Goal: Task Accomplishment & Management: Complete application form

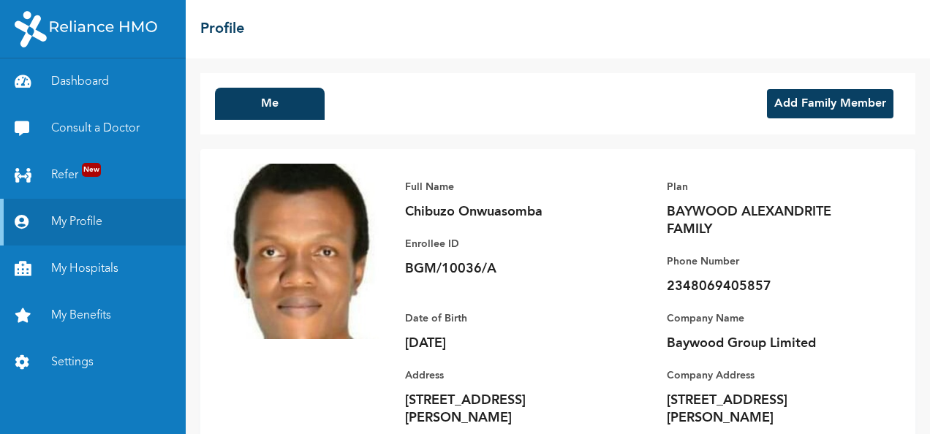
click at [819, 104] on button "Add Family Member" at bounding box center [830, 103] width 126 height 29
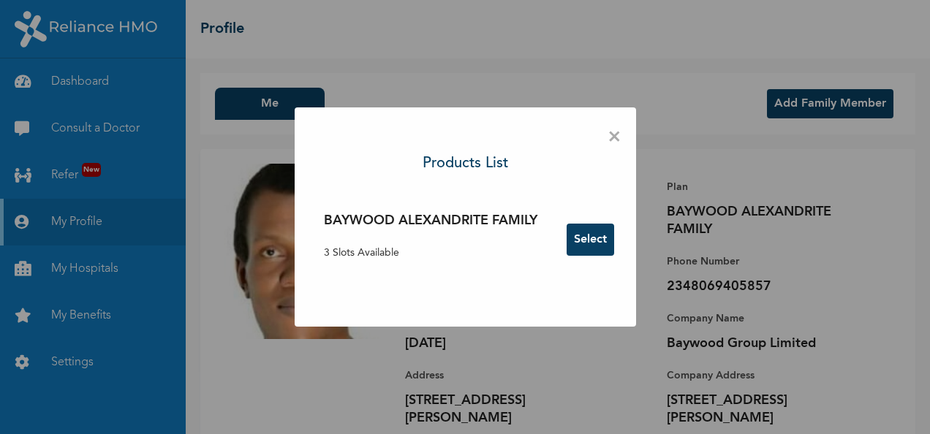
click at [586, 237] on button "Select" at bounding box center [591, 240] width 48 height 32
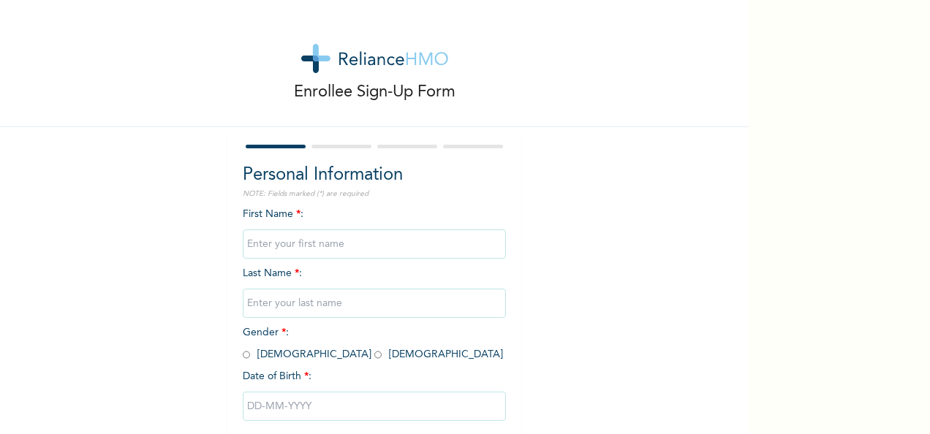
click at [320, 243] on input "text" at bounding box center [374, 244] width 263 height 29
type input "Adaku"
type input "Onwuasomba"
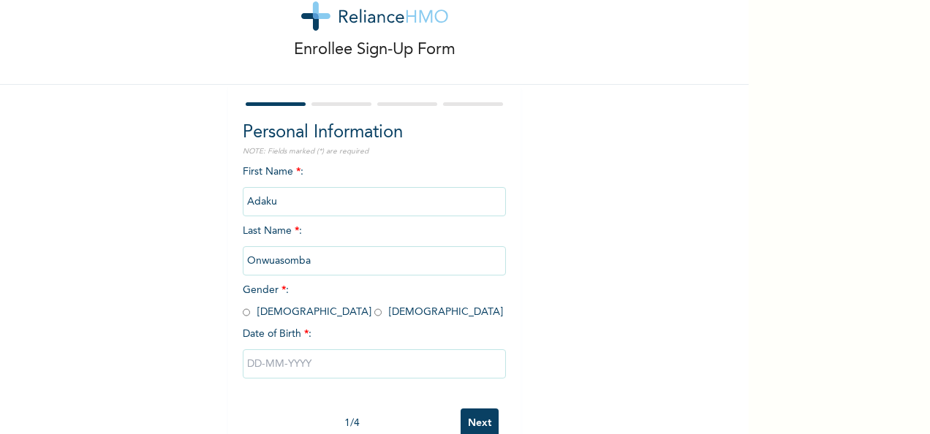
scroll to position [82, 0]
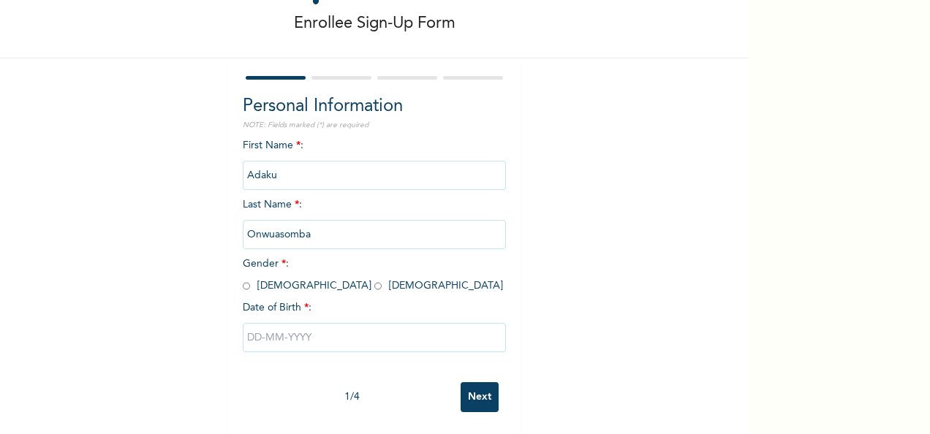
click at [374, 279] on input "radio" at bounding box center [377, 286] width 7 height 14
radio input "true"
click at [279, 328] on input "text" at bounding box center [374, 337] width 263 height 29
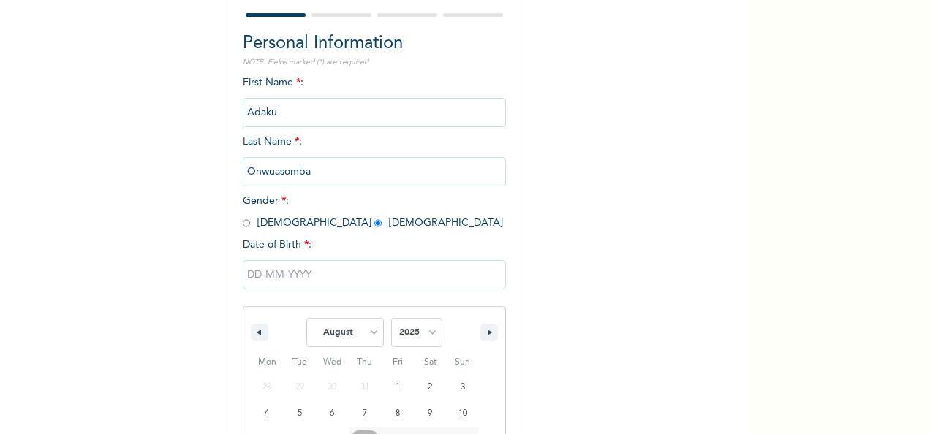
scroll to position [231, 0]
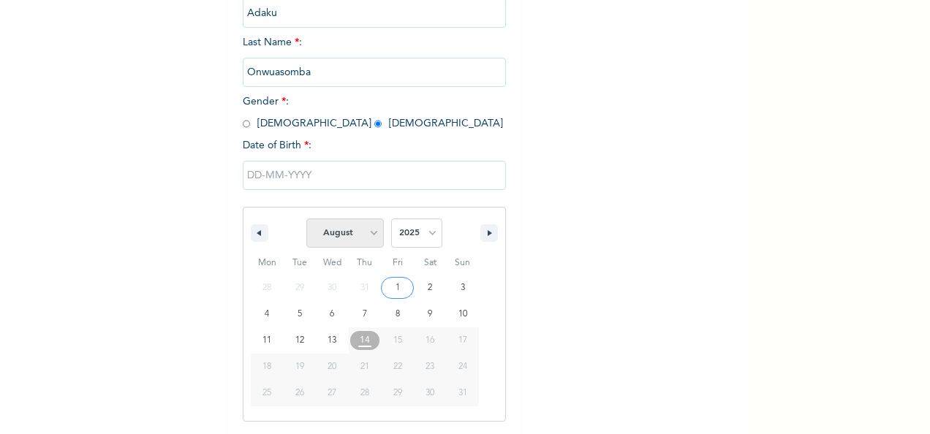
click at [367, 236] on select "January February March April May June July August September October November De…" at bounding box center [345, 233] width 78 height 29
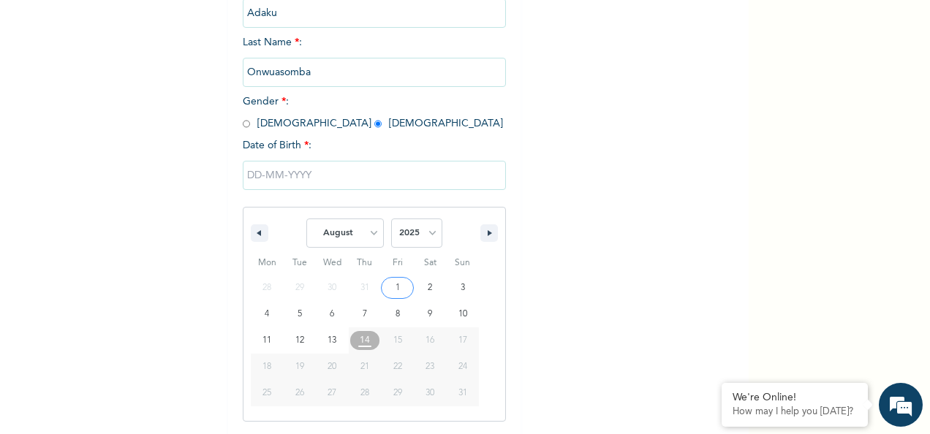
select select "2"
click at [306, 220] on select "January February March April May June July August September October November De…" at bounding box center [345, 233] width 78 height 29
click at [430, 233] on select "2025 2024 2023 2022 2021 2020 2019 2018 2017 2016 2015 2014 2013 2012 2011 2010…" at bounding box center [416, 233] width 51 height 29
select select "1983"
click at [391, 220] on select "2025 2024 2023 2022 2021 2020 2019 2018 2017 2016 2015 2014 2013 2012 2011 2010…" at bounding box center [416, 233] width 51 height 29
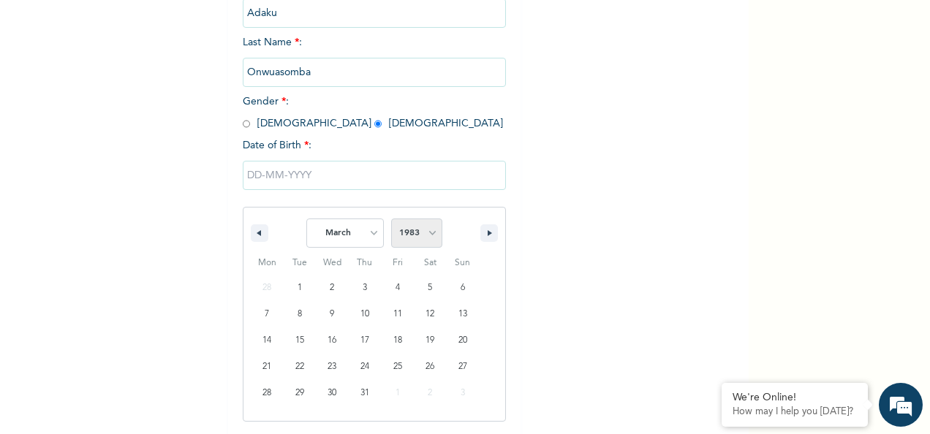
scroll to position [0, 0]
type input "03/01/1983"
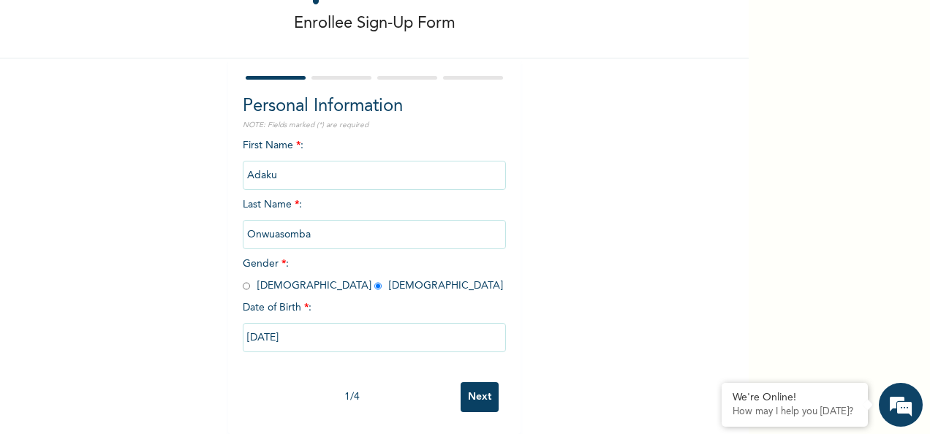
click at [467, 387] on input "Next" at bounding box center [480, 397] width 38 height 30
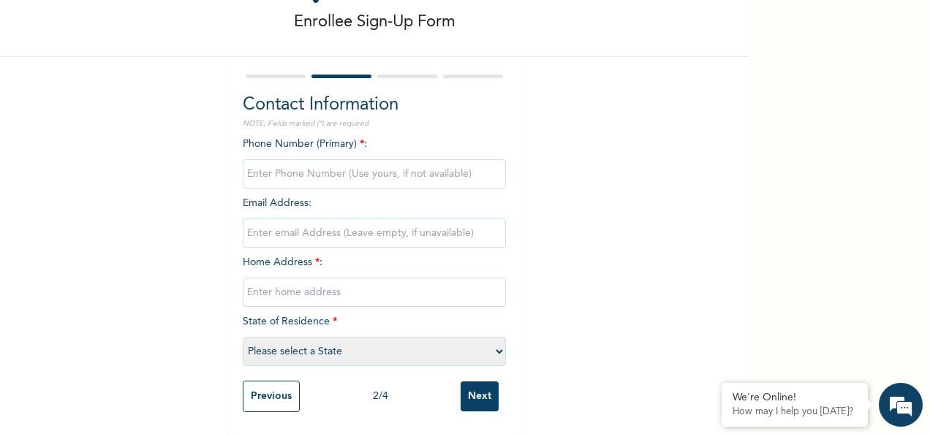
click at [327, 168] on input "phone" at bounding box center [374, 173] width 263 height 29
type input "08069405857"
click at [296, 222] on input "email" at bounding box center [374, 233] width 263 height 29
type input "chibuzasomba@gmail.com"
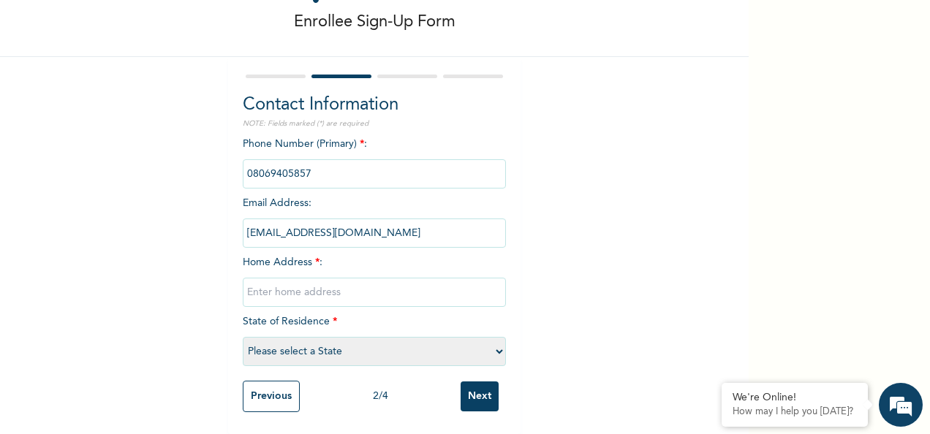
click at [287, 283] on input "text" at bounding box center [374, 292] width 263 height 29
type input "113 Etta Agbor Layout Calabar"
click at [286, 340] on select "Please select a State Abia Abuja (FCT) Adamawa Akwa Ibom Anambra Bauchi Bayelsa…" at bounding box center [374, 351] width 263 height 29
select select "9"
click at [243, 337] on select "Please select a State Abia Abuja (FCT) Adamawa Akwa Ibom Anambra Bauchi Bayelsa…" at bounding box center [374, 351] width 263 height 29
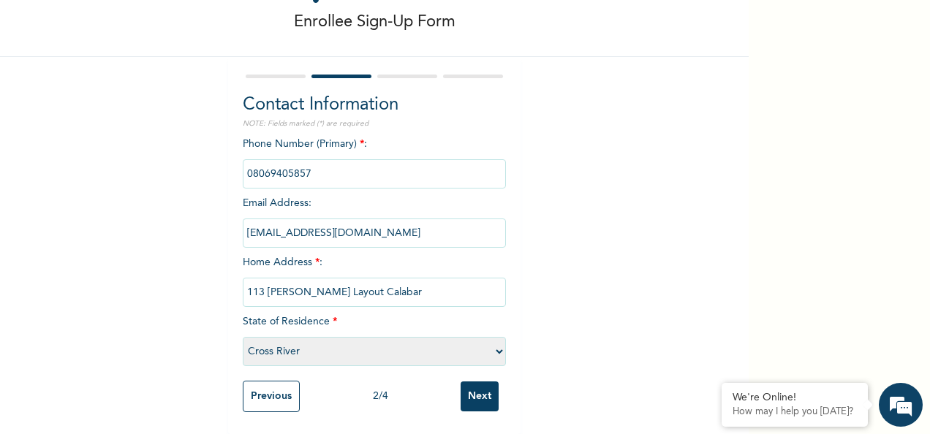
click at [479, 382] on input "Next" at bounding box center [480, 397] width 38 height 30
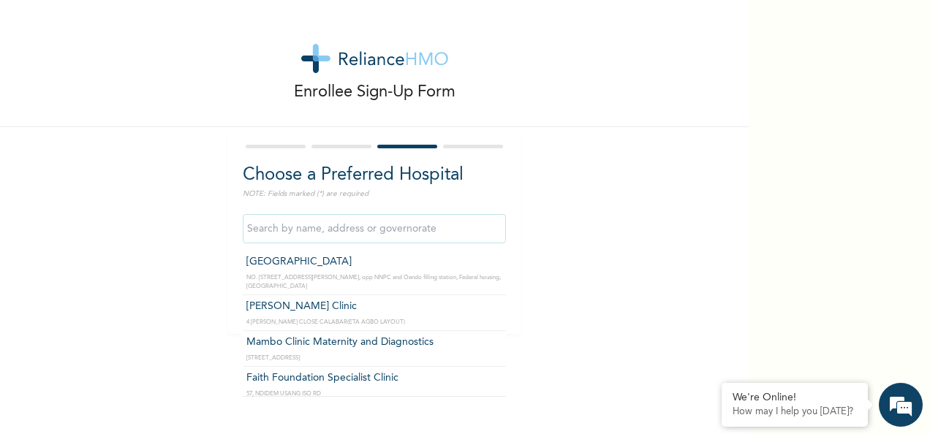
click at [385, 230] on input "text" at bounding box center [374, 228] width 263 height 29
type input "Faith Foundation Specialist Clinic"
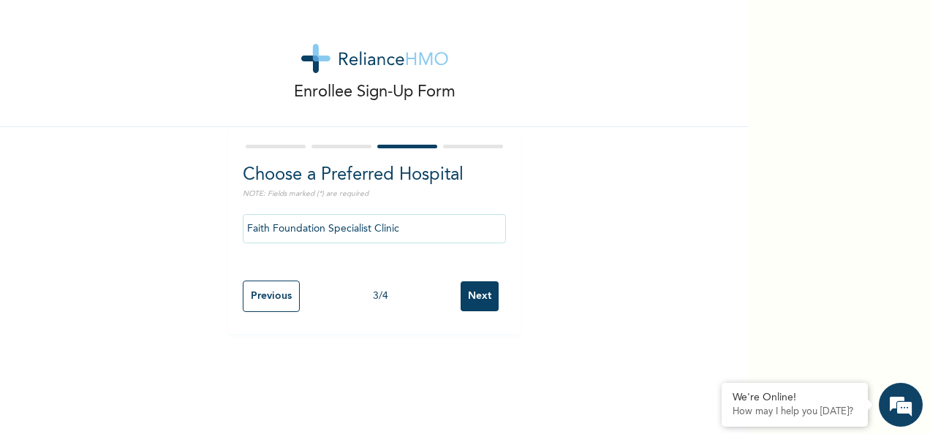
click at [479, 298] on input "Next" at bounding box center [480, 297] width 38 height 30
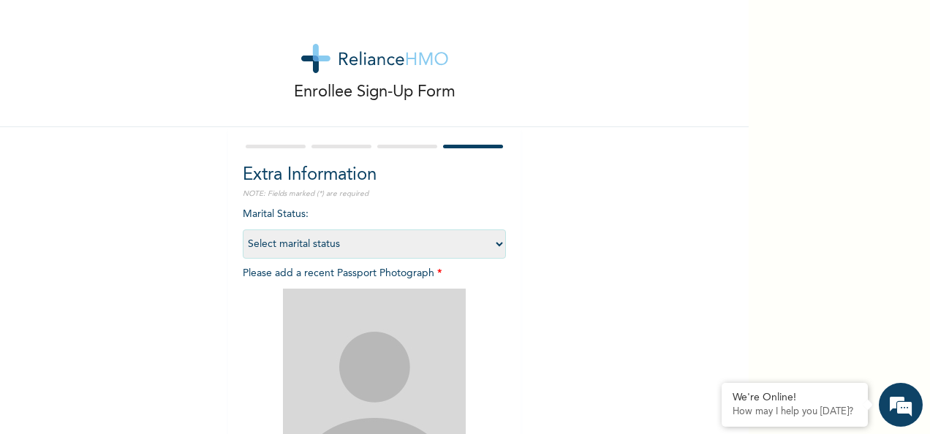
click at [496, 241] on select "Select marital status Single Married Divorced Widow/Widower" at bounding box center [374, 244] width 263 height 29
select select "2"
click at [243, 230] on select "Select marital status Single Married Divorced Widow/Widower" at bounding box center [374, 244] width 263 height 29
click at [382, 350] on img at bounding box center [374, 380] width 183 height 183
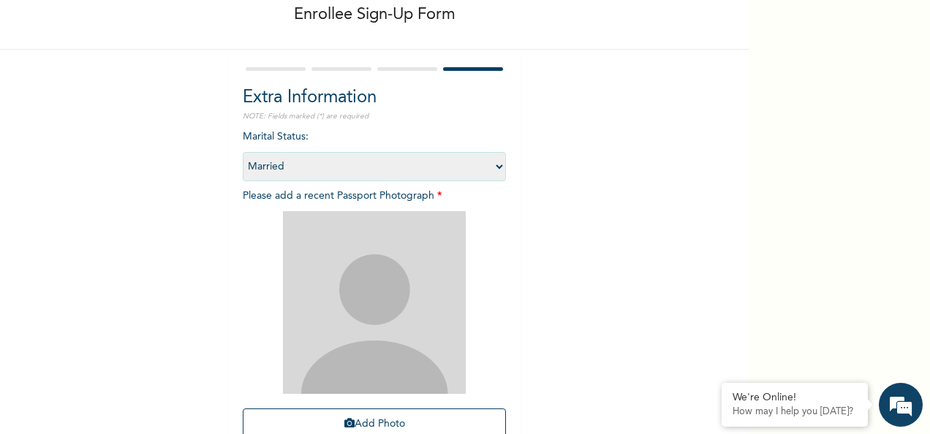
scroll to position [208, 0]
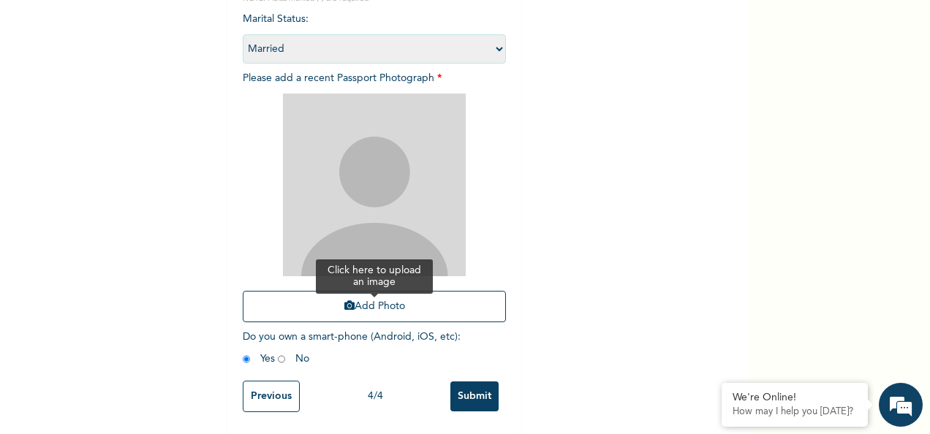
click at [383, 298] on button "Add Photo" at bounding box center [374, 306] width 263 height 31
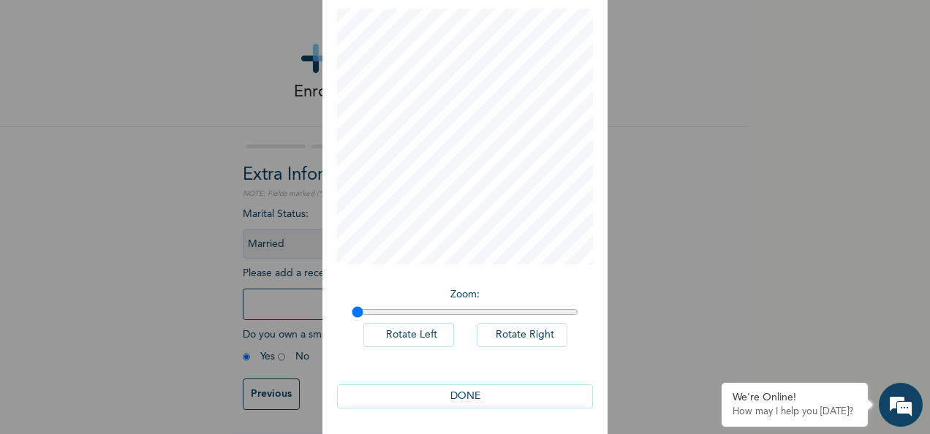
scroll to position [75, 0]
click at [477, 394] on button "DONE" at bounding box center [465, 394] width 256 height 24
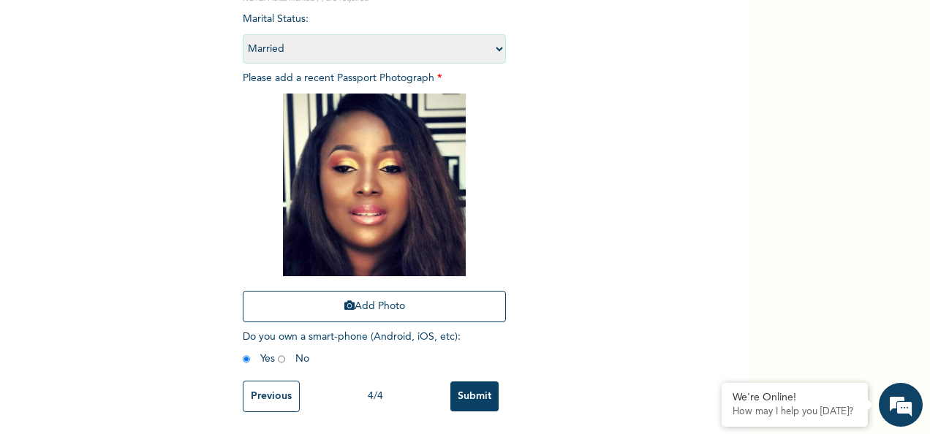
scroll to position [208, 0]
click at [469, 382] on input "Submit" at bounding box center [474, 397] width 48 height 30
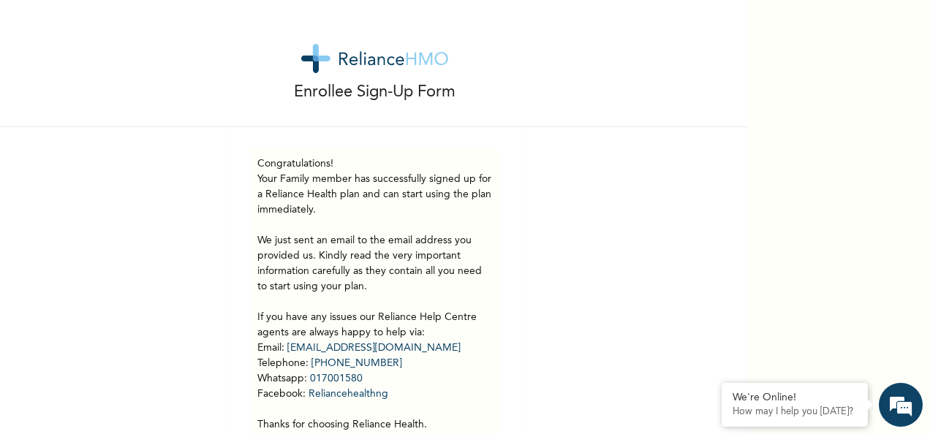
scroll to position [80, 0]
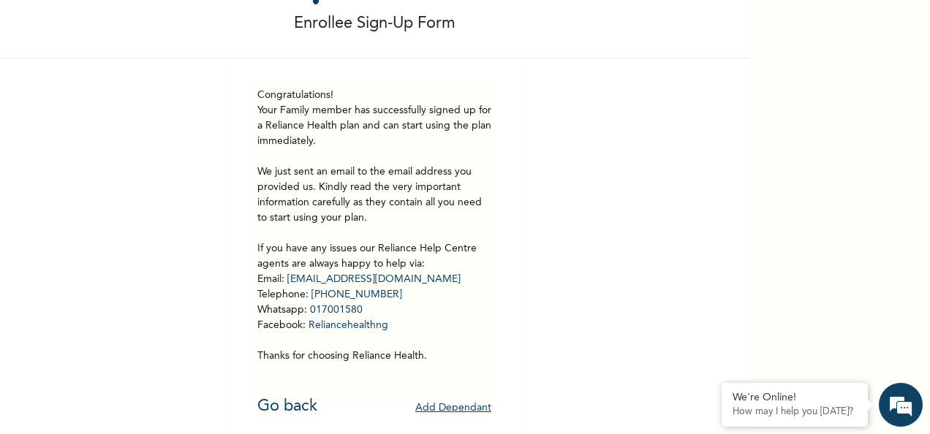
click at [458, 397] on button "Add Dependant" at bounding box center [453, 408] width 76 height 23
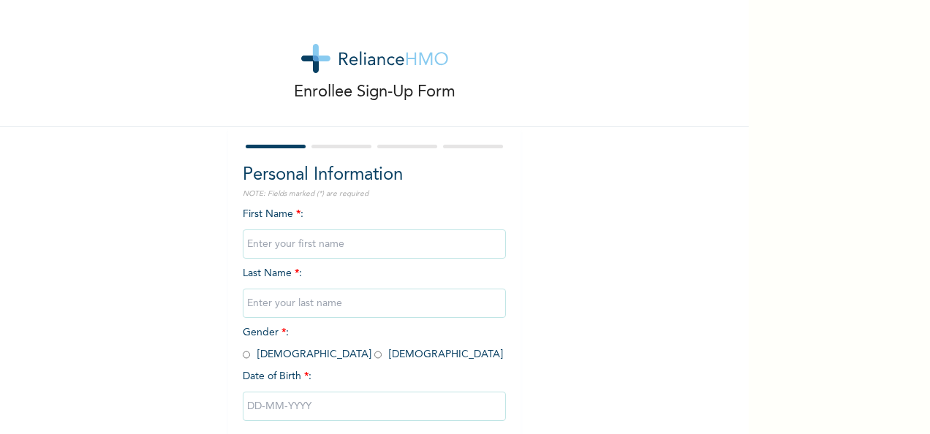
click at [276, 247] on input "text" at bounding box center [374, 244] width 263 height 29
type input "Chimdiebube"
click at [284, 307] on input "text" at bounding box center [374, 303] width 263 height 29
click at [366, 329] on div "First Name * : Chimdiebube Last Name * : Onwuasomb Gender * : Male Female Date …" at bounding box center [374, 325] width 263 height 237
click at [311, 306] on input "Onwuasomb" at bounding box center [374, 303] width 263 height 29
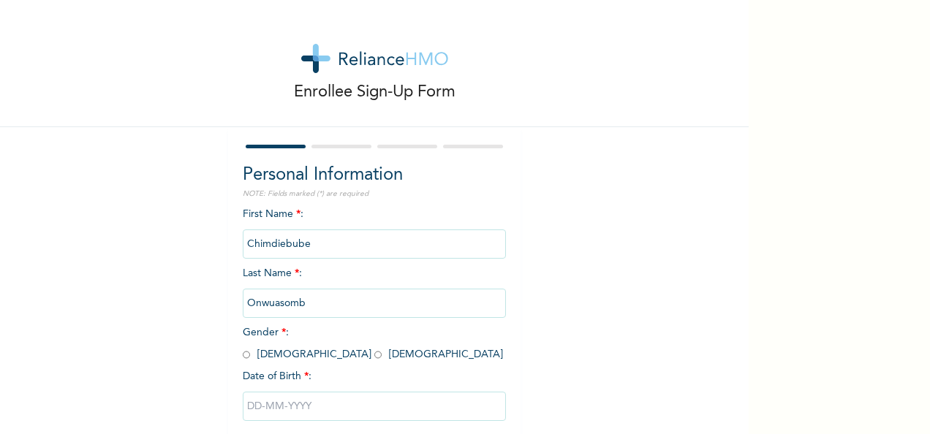
click at [461, 361] on div "First Name * : Chimdiebube Last Name * : Onwuasomb Gender * : Male Female Date …" at bounding box center [374, 325] width 263 height 237
click at [305, 297] on input "Onwuasomb" at bounding box center [374, 303] width 263 height 29
type input "Onwuasomba"
click at [243, 358] on input "radio" at bounding box center [246, 355] width 7 height 14
radio input "true"
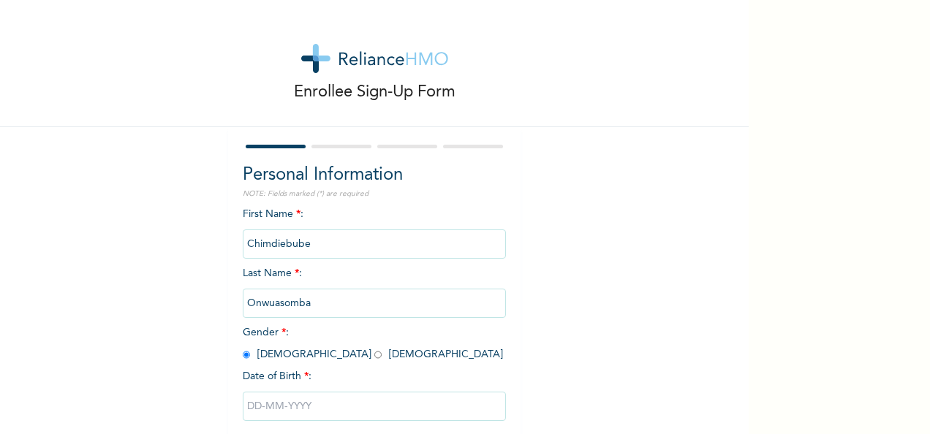
click at [278, 407] on input "text" at bounding box center [374, 406] width 263 height 29
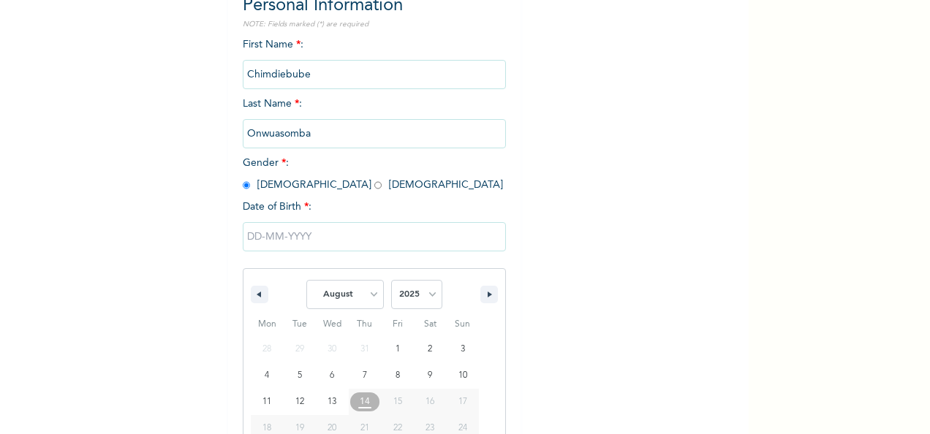
scroll to position [231, 0]
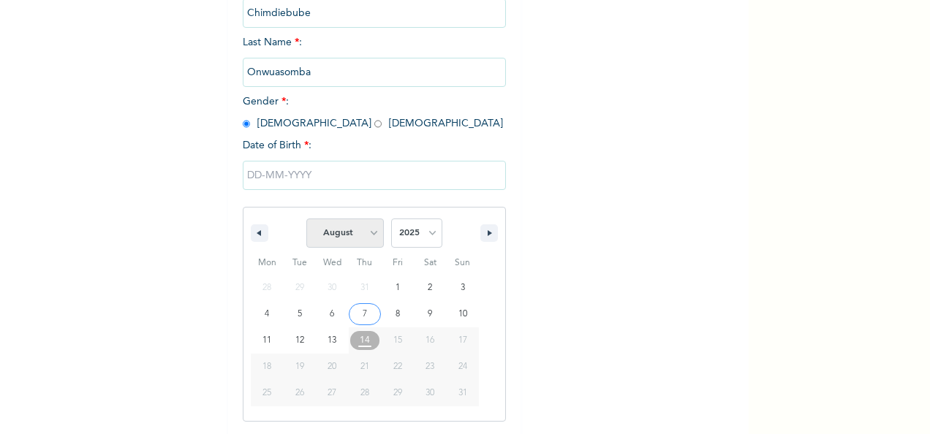
click at [371, 232] on select "January February March April May June July August September October November De…" at bounding box center [345, 233] width 78 height 29
click at [306, 220] on select "January February March April May June July August September October November De…" at bounding box center [345, 233] width 78 height 29
select select "7"
click at [425, 232] on select "2025 2024 2023 2022 2021 2020 2019 2018 2017 2016 2015 2014 2013 2012 2011 2010…" at bounding box center [416, 233] width 51 height 29
select select "2008"
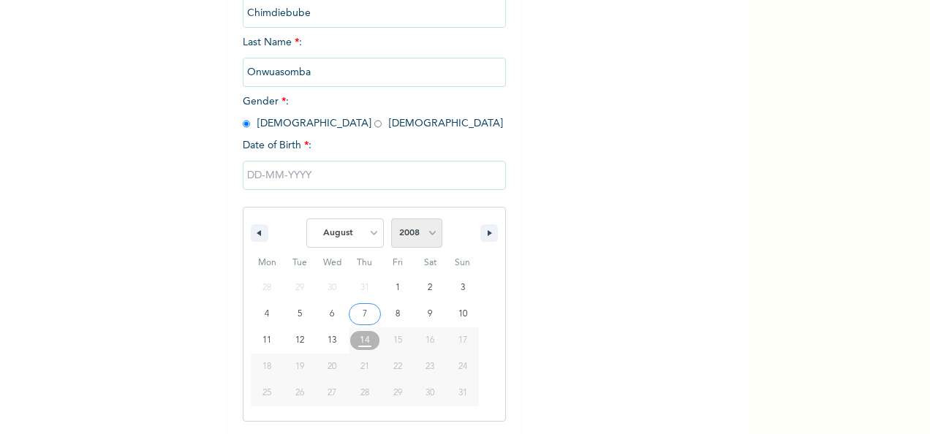
click at [391, 220] on select "2025 2024 2023 2022 2021 2020 2019 2018 2017 2016 2015 2014 2013 2012 2011 2010…" at bounding box center [416, 233] width 51 height 29
type input "08/22/2008"
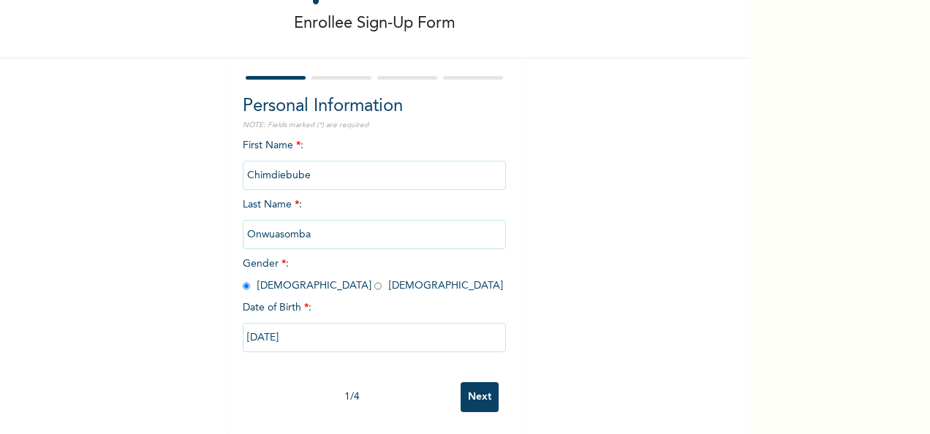
click at [270, 331] on input "08/22/2008" at bounding box center [374, 337] width 263 height 29
select select "7"
select select "2008"
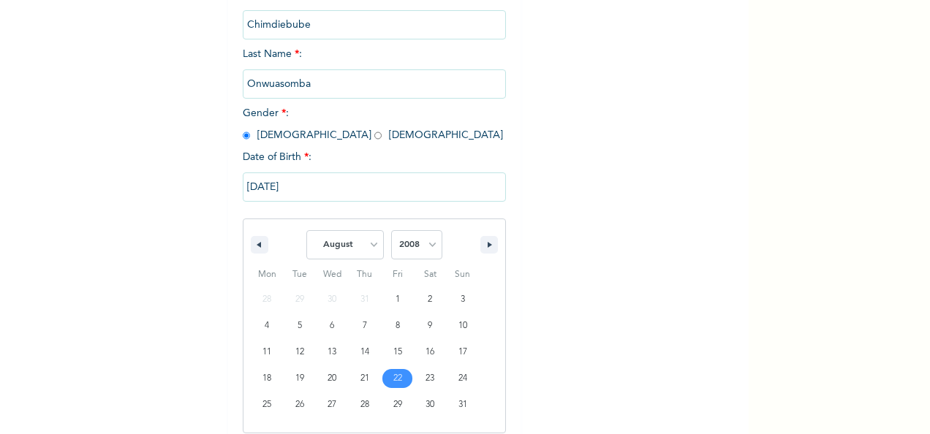
scroll to position [231, 0]
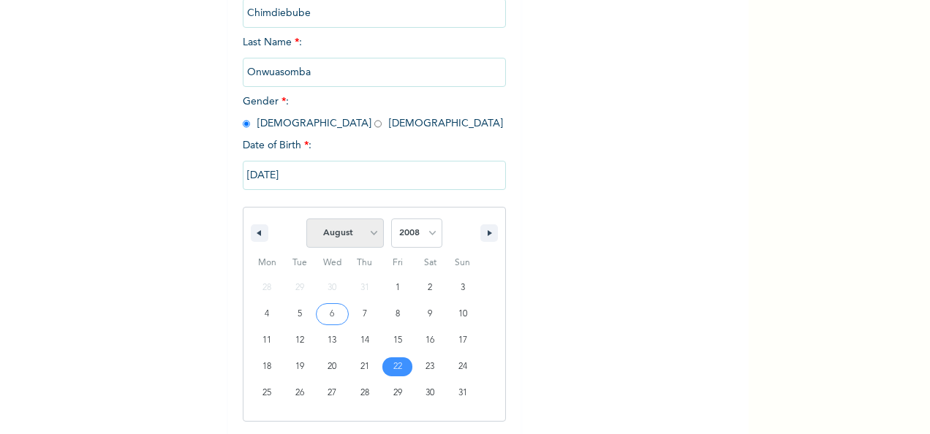
click at [366, 233] on select "January February March April May June July August September October November De…" at bounding box center [345, 233] width 78 height 29
select select "10"
click at [306, 220] on select "January February March April May June July August September October November De…" at bounding box center [345, 233] width 78 height 29
type input "11/22/2008"
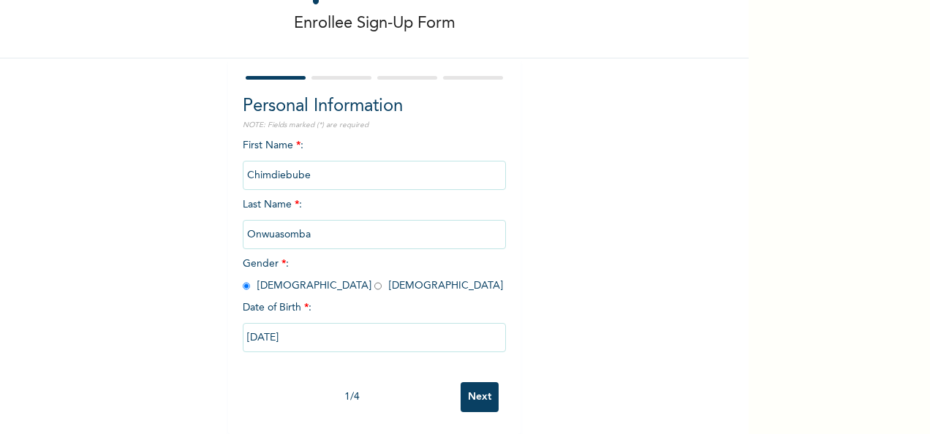
click at [477, 390] on input "Next" at bounding box center [480, 397] width 38 height 30
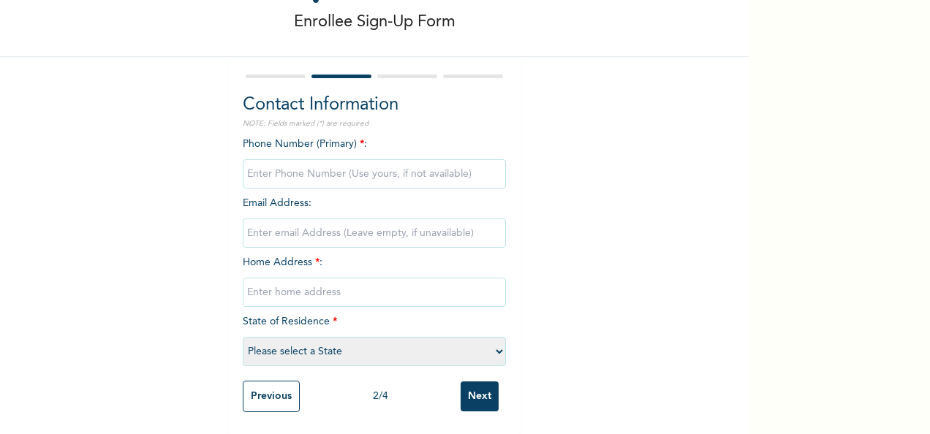
click at [325, 159] on input "phone" at bounding box center [374, 173] width 263 height 29
type input "08069405857"
click at [295, 278] on input "text" at bounding box center [374, 292] width 263 height 29
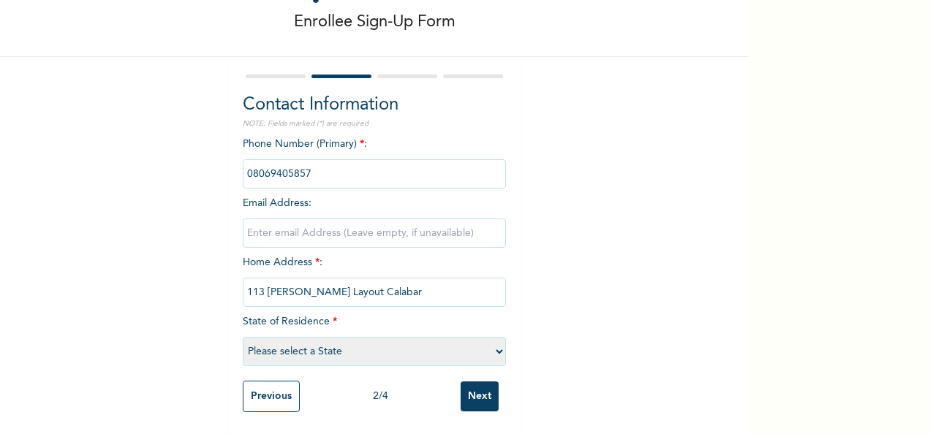
type input "113 Etta Agbor Layout Calabar"
click at [302, 337] on select "Please select a State Abia Abuja (FCT) Adamawa Akwa Ibom Anambra Bauchi Bayelsa…" at bounding box center [374, 351] width 263 height 29
select select "9"
click at [243, 337] on select "Please select a State Abia Abuja (FCT) Adamawa Akwa Ibom Anambra Bauchi Bayelsa…" at bounding box center [374, 351] width 263 height 29
click at [469, 387] on input "Next" at bounding box center [480, 397] width 38 height 30
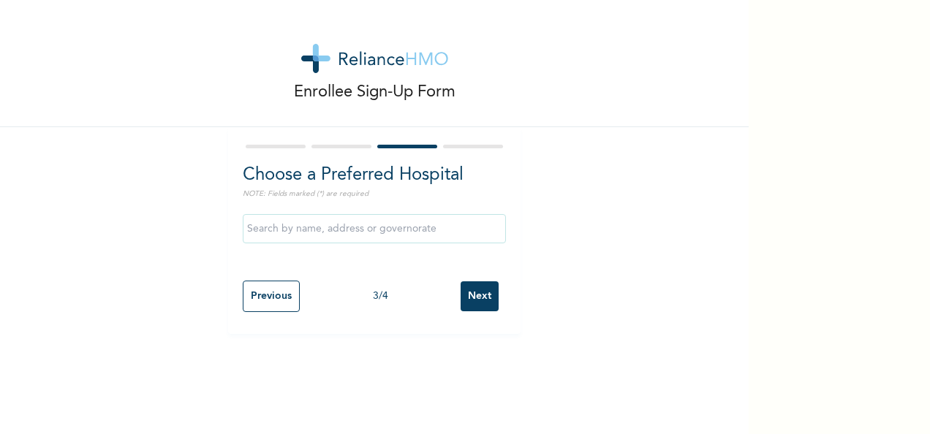
scroll to position [0, 0]
click at [398, 235] on input "text" at bounding box center [374, 228] width 263 height 29
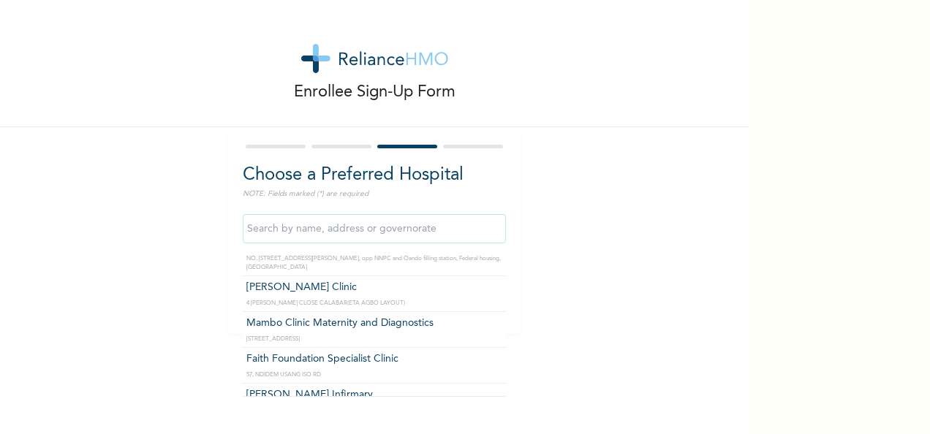
scroll to position [73, 0]
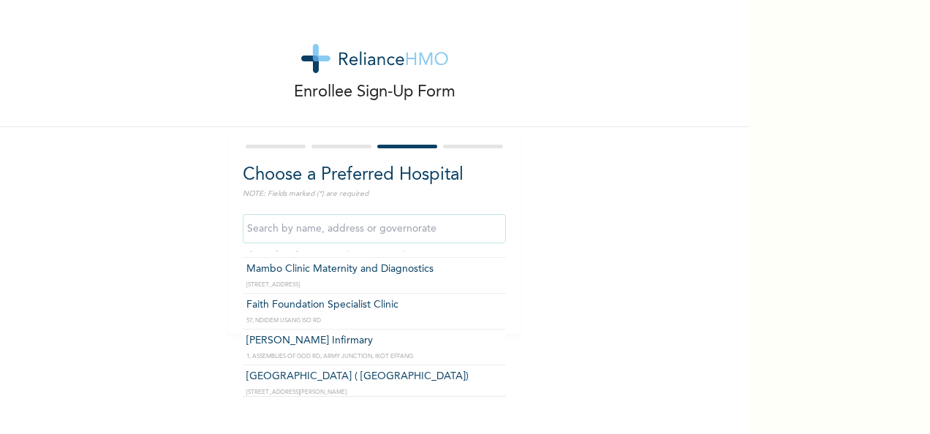
type input "Faith Foundation Specialist Clinic"
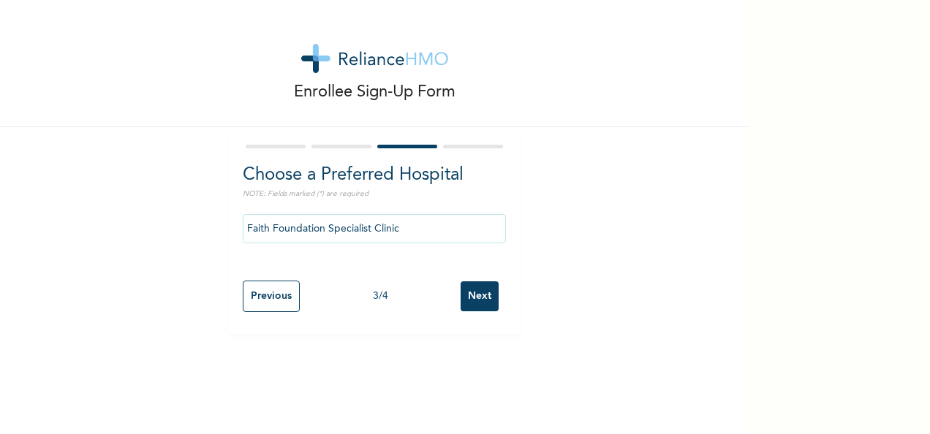
click at [475, 304] on input "Next" at bounding box center [480, 297] width 38 height 30
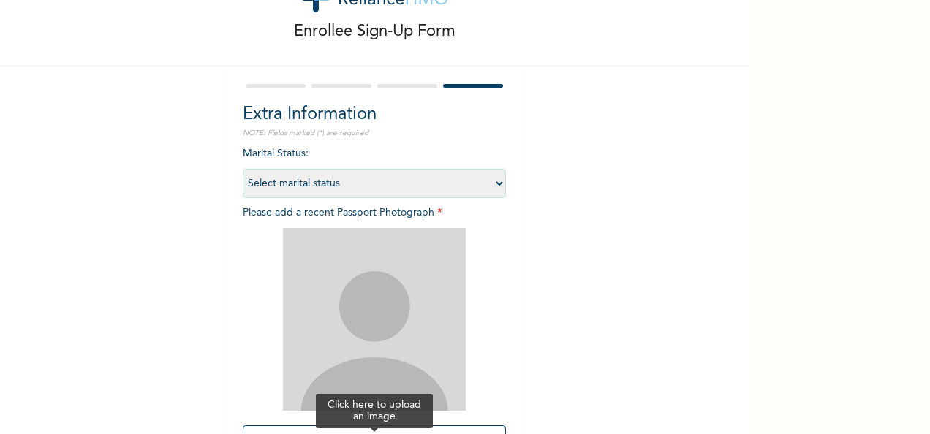
scroll to position [146, 0]
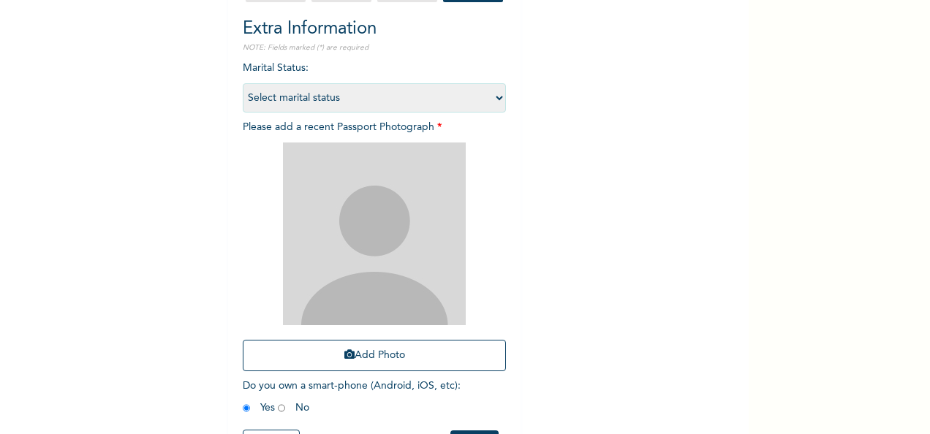
click at [495, 98] on select "Select marital status Single Married Divorced Widow/Widower" at bounding box center [374, 97] width 263 height 29
select select "1"
click at [243, 83] on select "Select marital status Single Married Divorced Widow/Widower" at bounding box center [374, 97] width 263 height 29
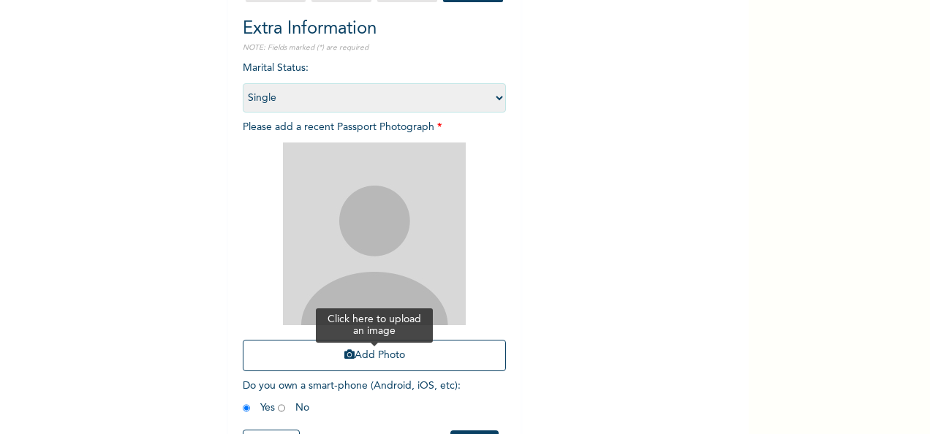
click at [399, 353] on button "Add Photo" at bounding box center [374, 355] width 263 height 31
click at [389, 344] on button "Add Photo" at bounding box center [374, 355] width 263 height 31
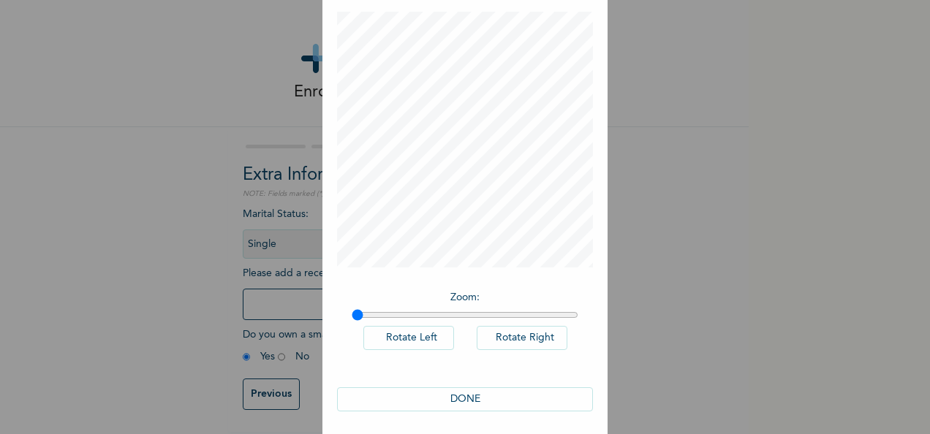
scroll to position [75, 0]
click at [481, 391] on button "DONE" at bounding box center [465, 394] width 256 height 24
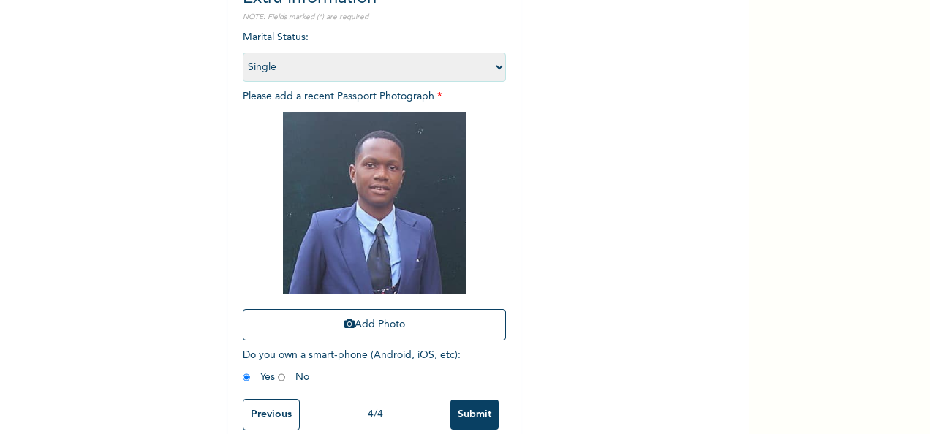
scroll to position [208, 0]
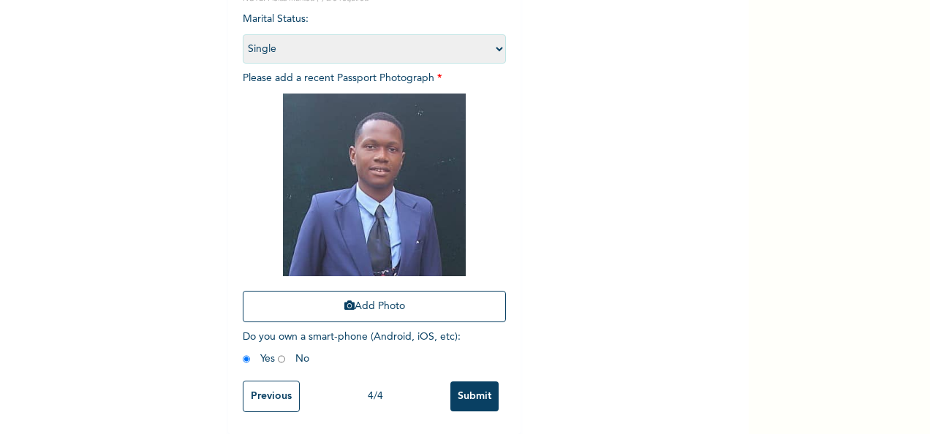
click at [478, 385] on input "Submit" at bounding box center [474, 397] width 48 height 30
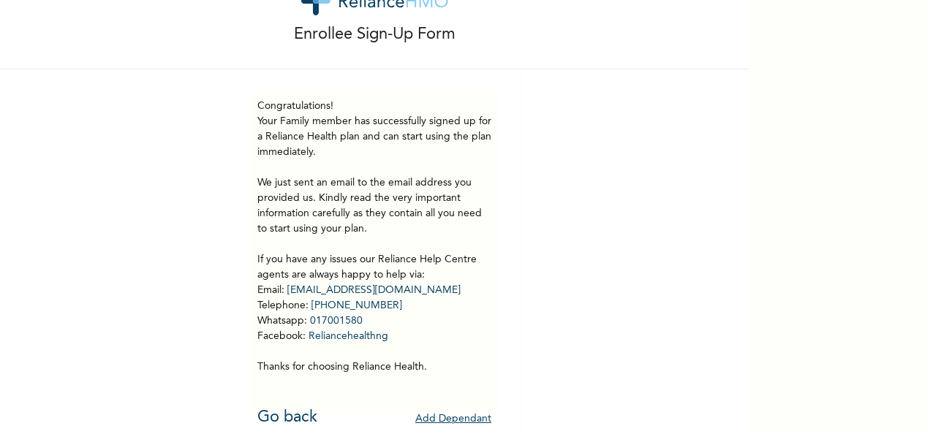
scroll to position [80, 0]
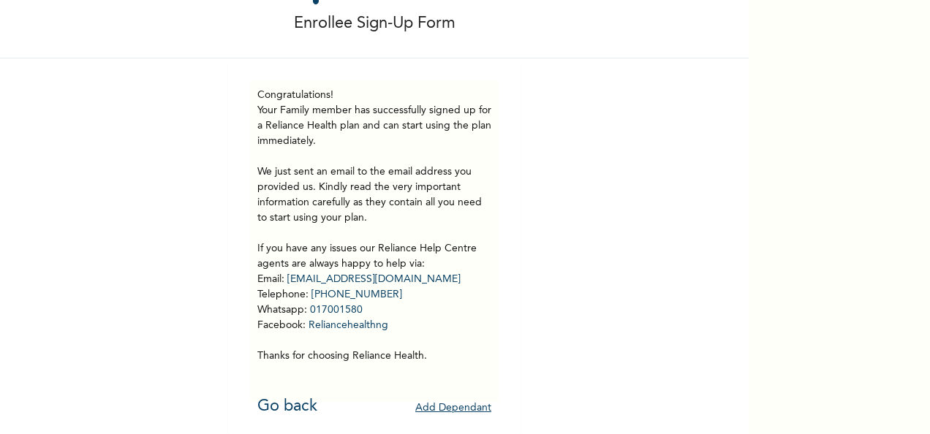
click at [467, 397] on button "Add Dependant" at bounding box center [453, 408] width 76 height 23
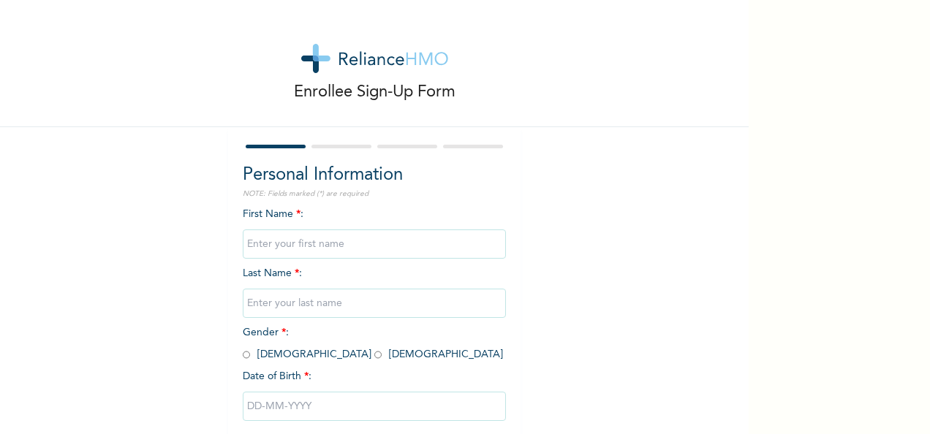
click at [256, 228] on div "First Name * : Last Name * : Gender * : Male Female Date of Birth * :" at bounding box center [374, 325] width 263 height 237
click at [262, 237] on input "text" at bounding box center [374, 244] width 263 height 29
type input "Genevieve"
click at [287, 304] on input "text" at bounding box center [374, 303] width 263 height 29
type input "Onwuasomba"
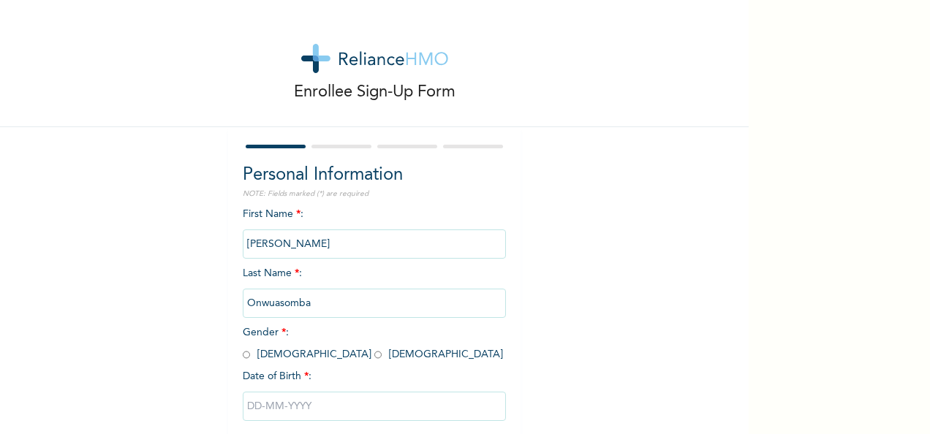
click at [374, 354] on input "radio" at bounding box center [377, 355] width 7 height 14
radio input "true"
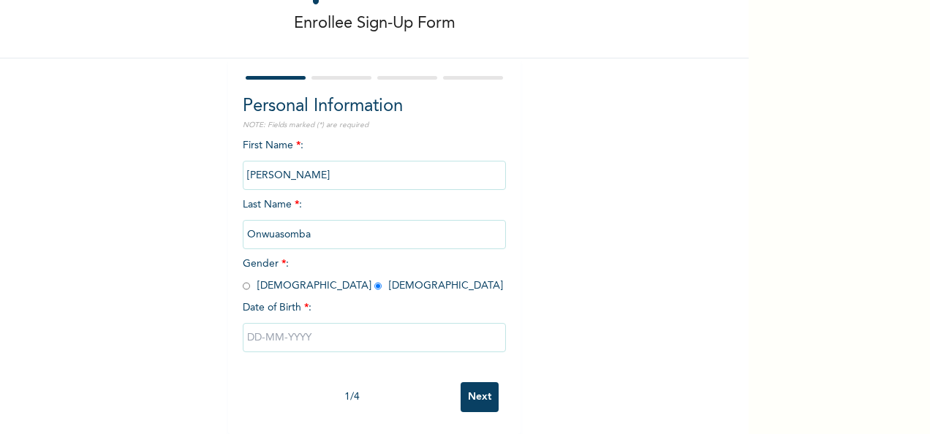
click at [276, 325] on input "text" at bounding box center [374, 337] width 263 height 29
select select "7"
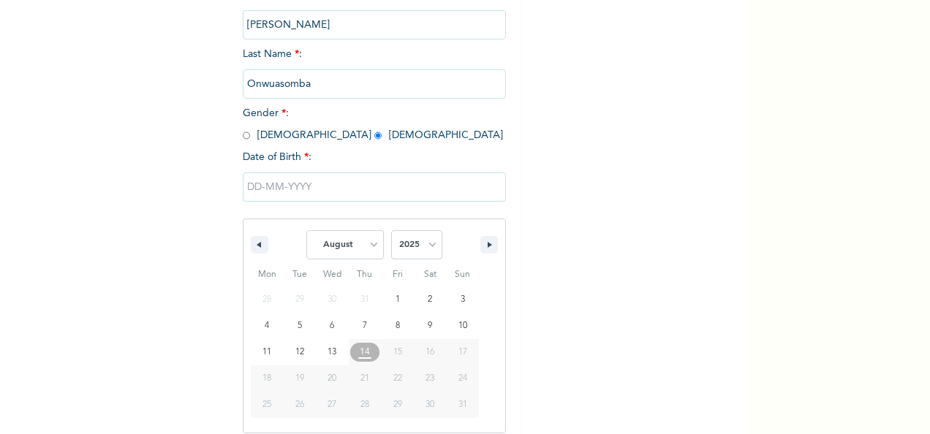
scroll to position [231, 0]
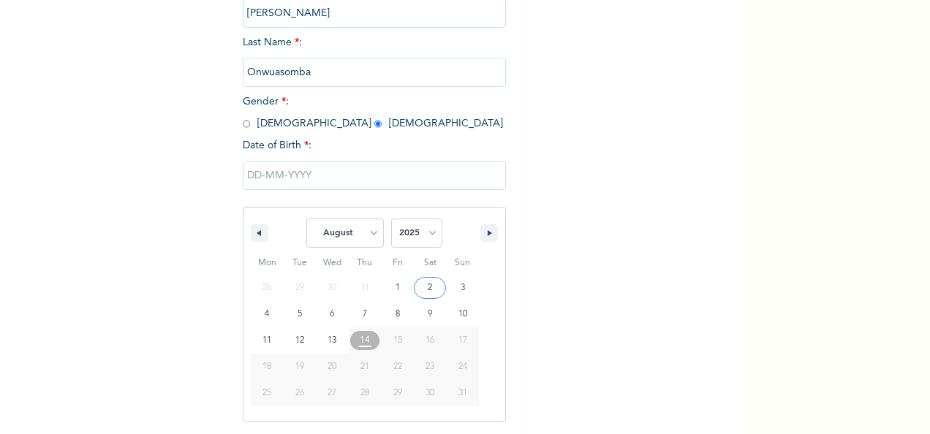
type input "08/02/2025"
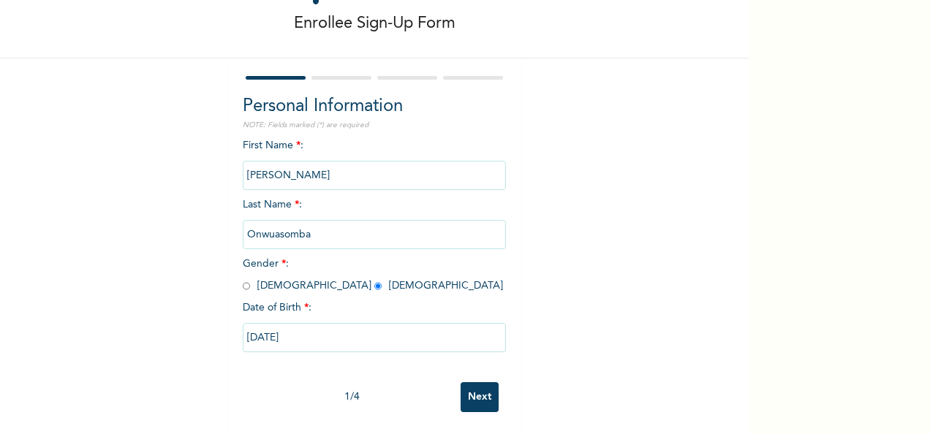
click at [317, 331] on input "08/02/2025" at bounding box center [374, 337] width 263 height 29
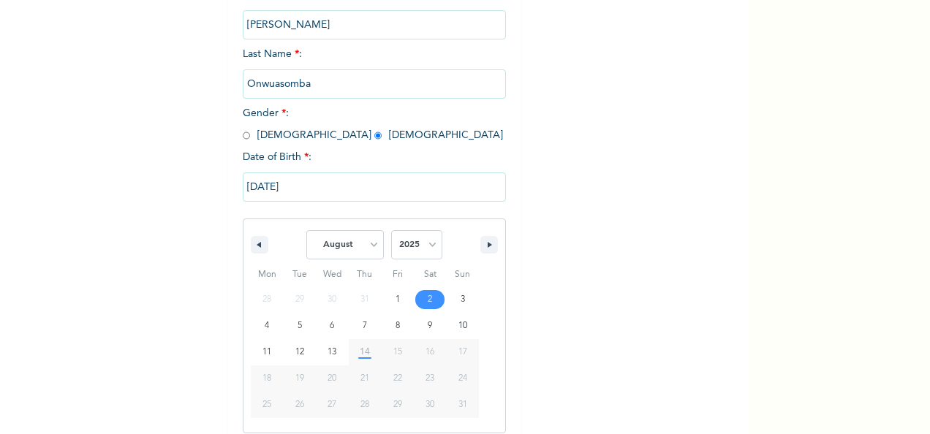
scroll to position [231, 0]
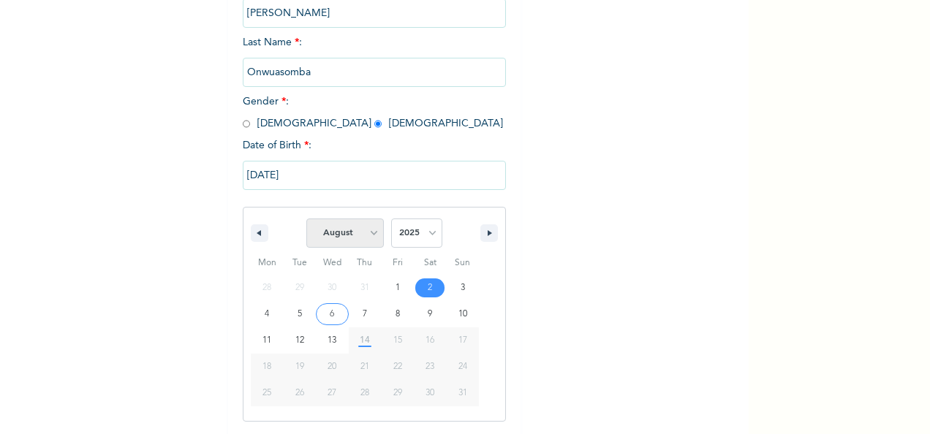
click at [370, 231] on select "January February March April May June July August September October November De…" at bounding box center [345, 233] width 78 height 29
select select "0"
click at [306, 220] on select "January February March April May June July August September October November De…" at bounding box center [345, 233] width 78 height 29
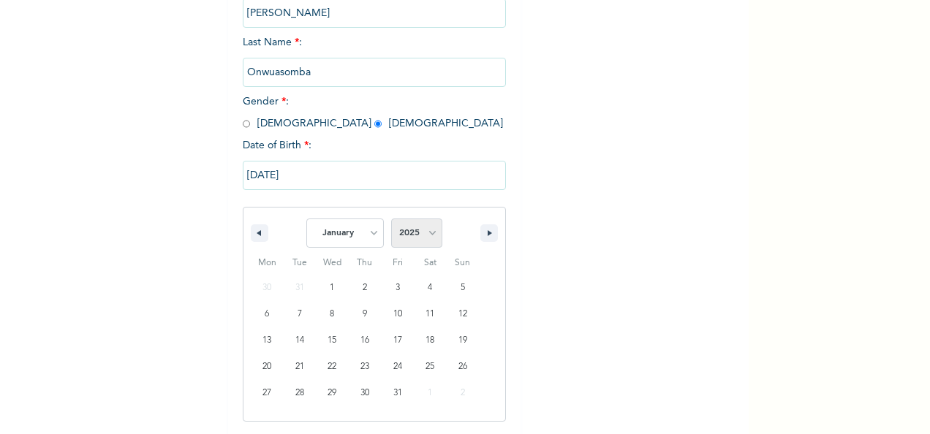
click at [417, 235] on select "2025 2024 2023 2022 2021 2020 2019 2018 2017 2016 2015 2014 2013 2012 2011 2010…" at bounding box center [416, 233] width 51 height 29
select select "2010"
click at [391, 220] on select "2025 2024 2023 2022 2021 2020 2019 2018 2017 2016 2015 2014 2013 2012 2011 2010…" at bounding box center [416, 233] width 51 height 29
type input "01/02/2010"
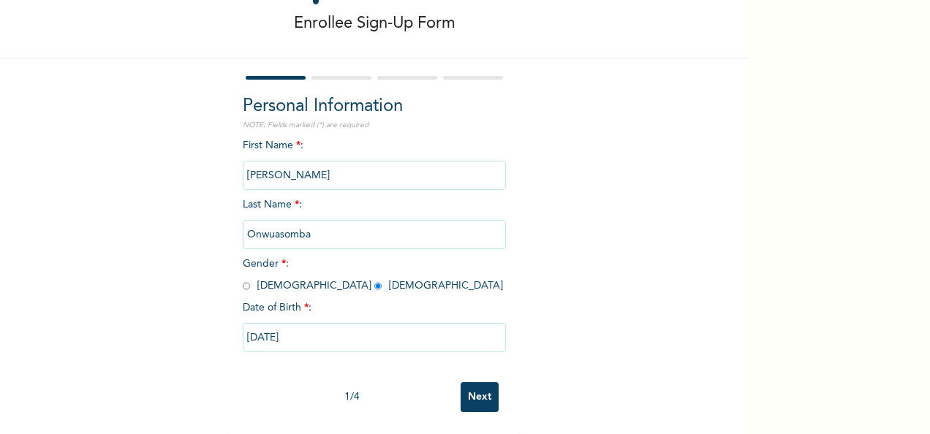
click at [478, 386] on input "Next" at bounding box center [480, 397] width 38 height 30
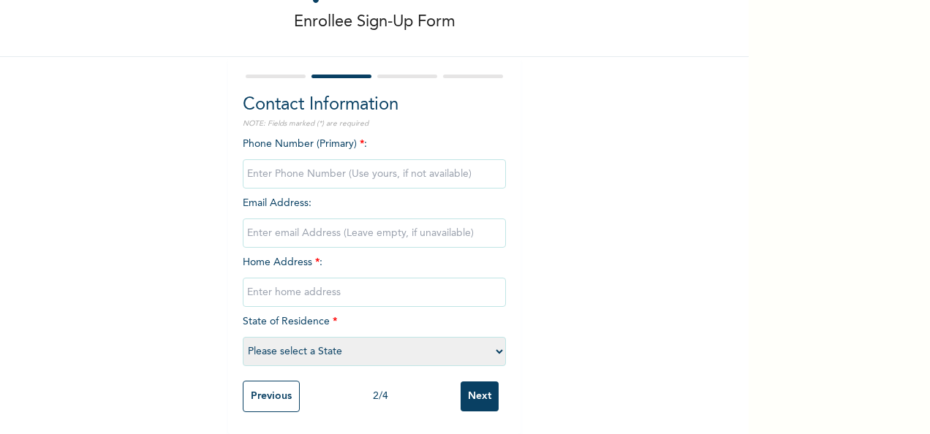
click at [333, 167] on input "phone" at bounding box center [374, 173] width 263 height 29
type input "08069405857"
click at [249, 278] on input "text" at bounding box center [374, 292] width 263 height 29
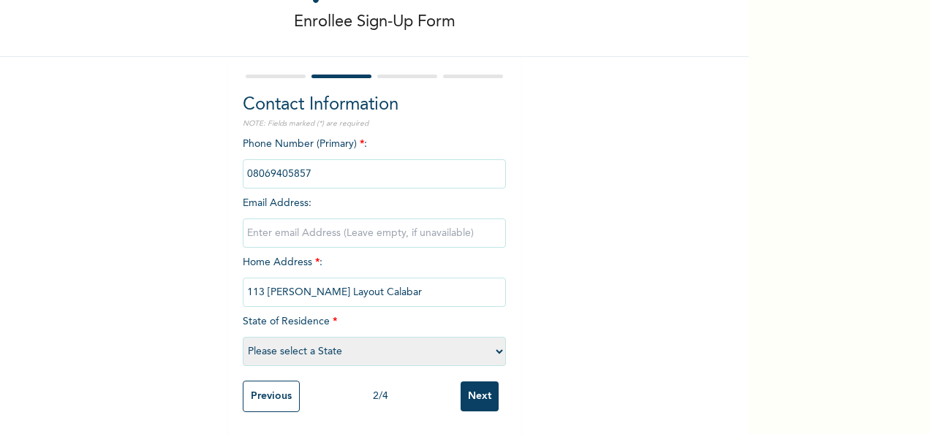
type input "113 Etta Agbor Layout Calabar"
click at [358, 339] on select "Please select a State Abia Abuja (FCT) Adamawa Akwa Ibom Anambra Bauchi Bayelsa…" at bounding box center [374, 351] width 263 height 29
select select "9"
click at [243, 337] on select "Please select a State Abia Abuja (FCT) Adamawa Akwa Ibom Anambra Bauchi Bayelsa…" at bounding box center [374, 351] width 263 height 29
click at [477, 382] on input "Next" at bounding box center [480, 397] width 38 height 30
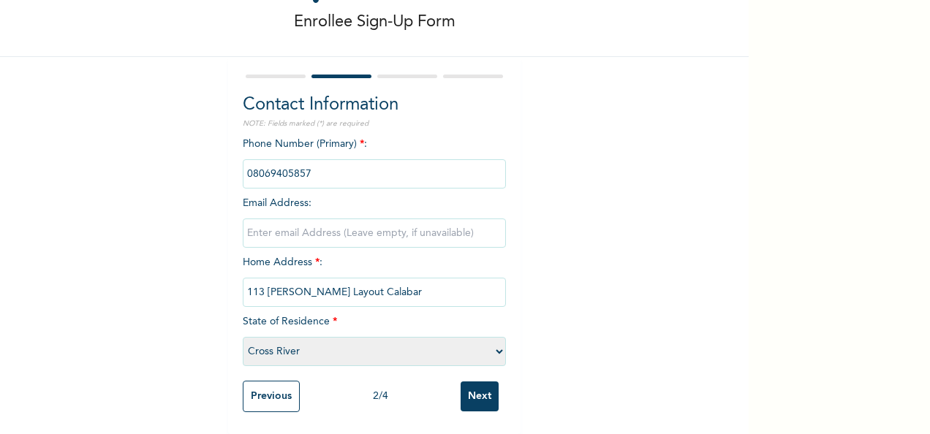
scroll to position [0, 0]
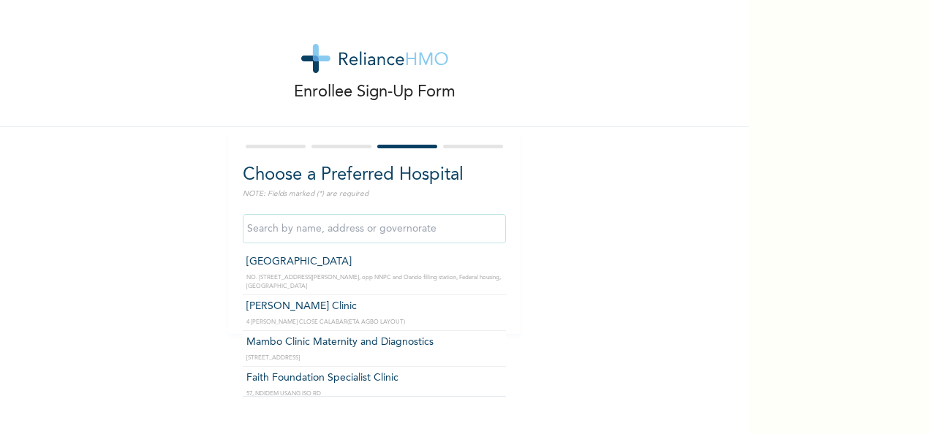
click at [439, 230] on input "text" at bounding box center [374, 228] width 263 height 29
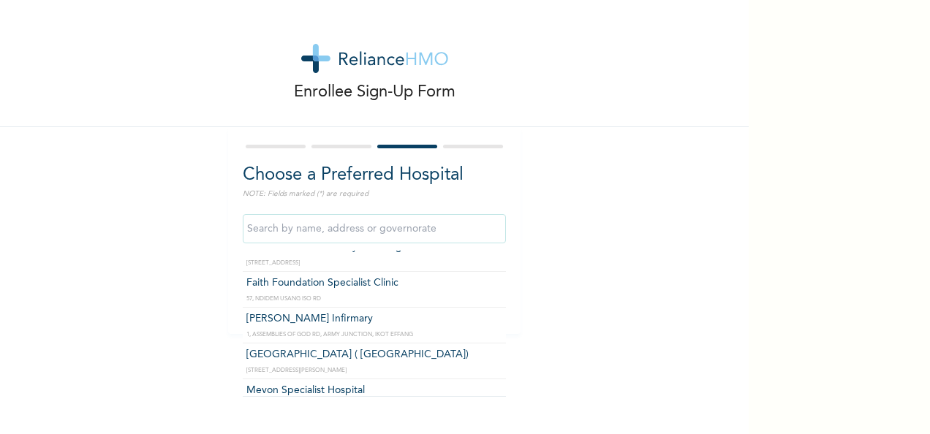
scroll to position [73, 0]
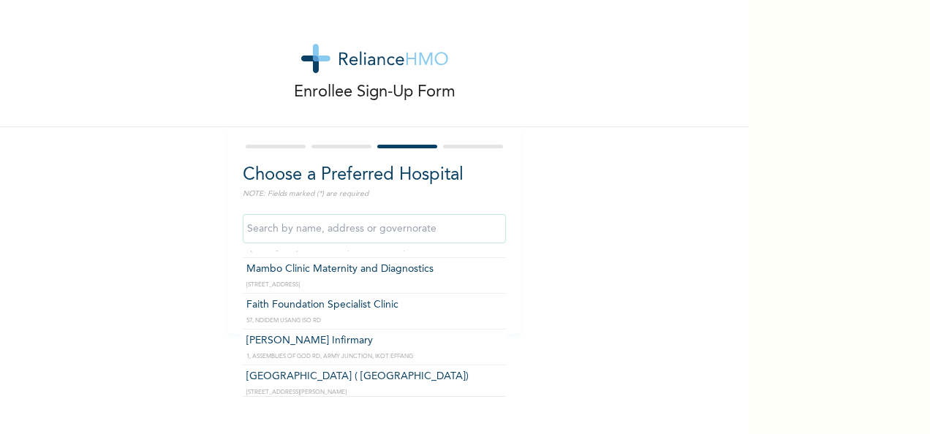
type input "Faith Foundation Specialist Clinic"
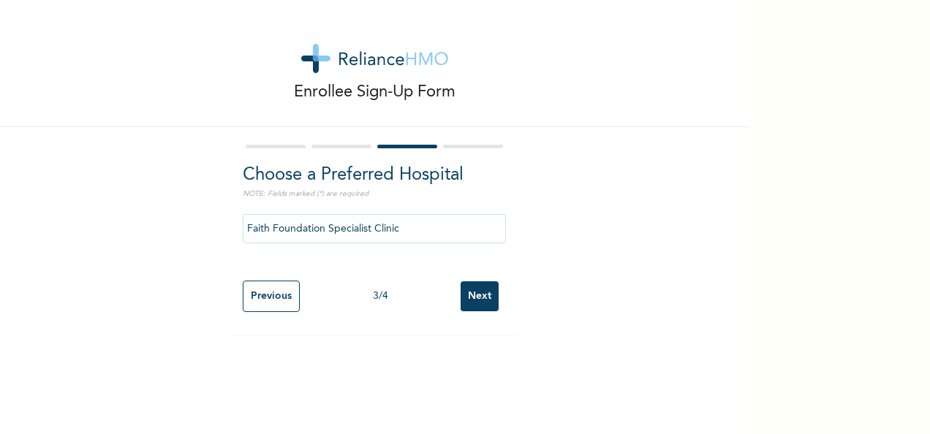
click at [468, 295] on input "Next" at bounding box center [480, 297] width 38 height 30
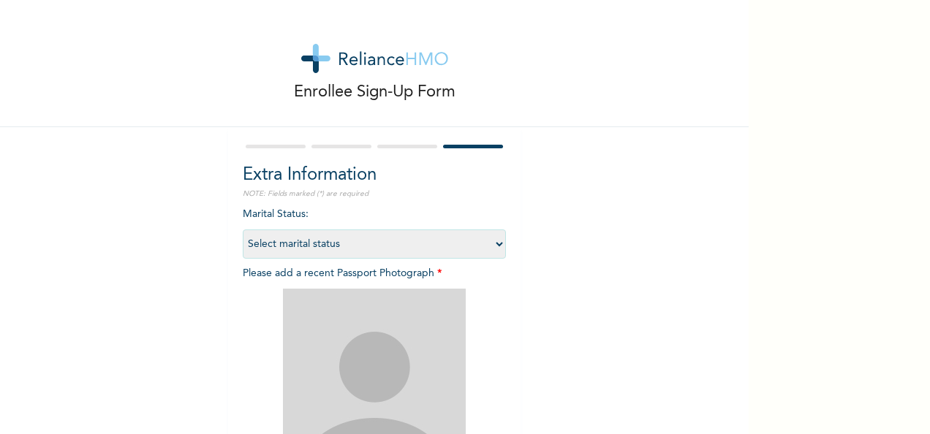
scroll to position [208, 0]
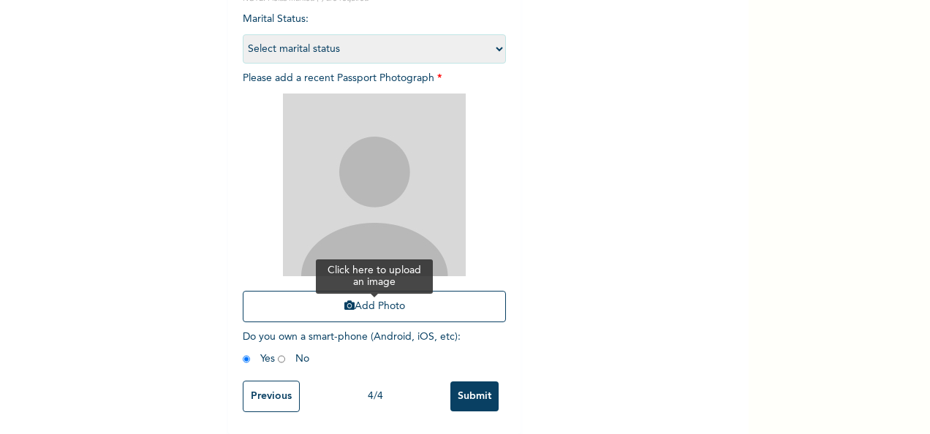
click at [380, 295] on button "Add Photo" at bounding box center [374, 306] width 263 height 31
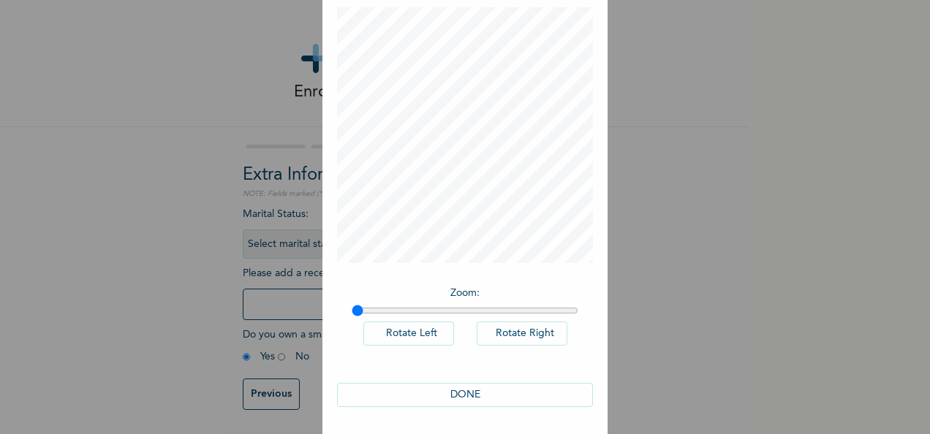
scroll to position [75, 0]
click at [477, 388] on button "DONE" at bounding box center [465, 394] width 256 height 24
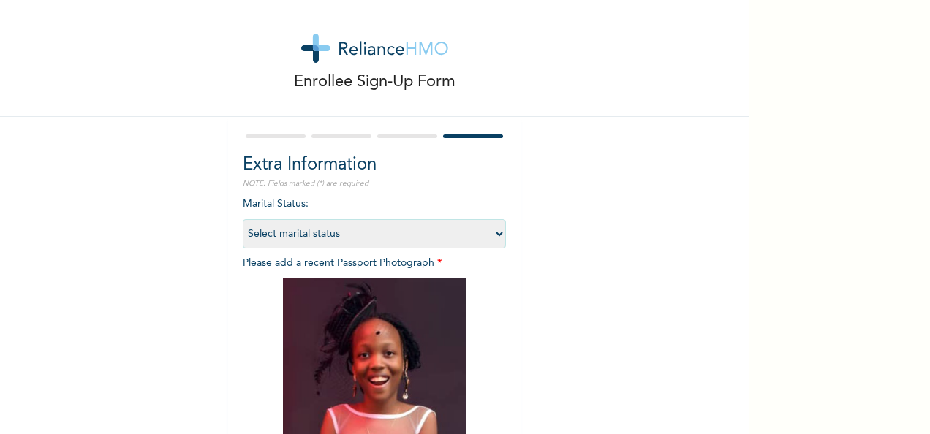
drag, startPoint x: 495, startPoint y: 233, endPoint x: 491, endPoint y: 239, distance: 7.9
click at [495, 233] on select "Select marital status Single Married Divorced Widow/Widower" at bounding box center [374, 233] width 263 height 29
select select "1"
click at [243, 219] on select "Select marital status Single Married Divorced Widow/Widower" at bounding box center [374, 233] width 263 height 29
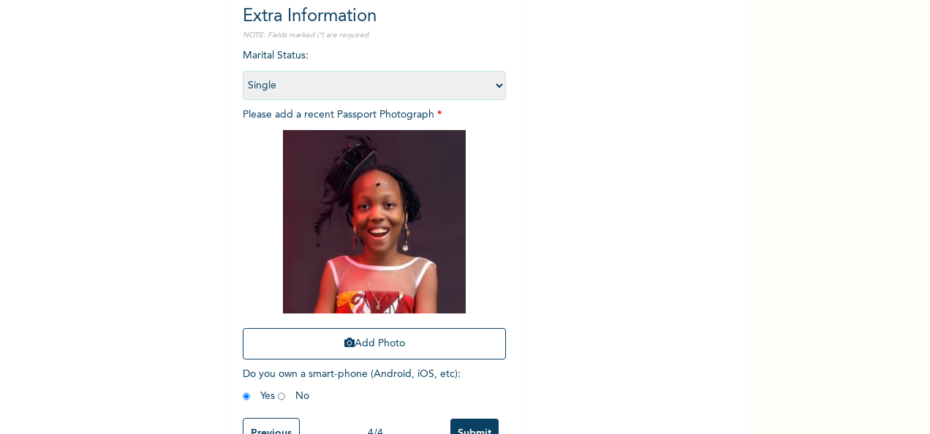
scroll to position [208, 0]
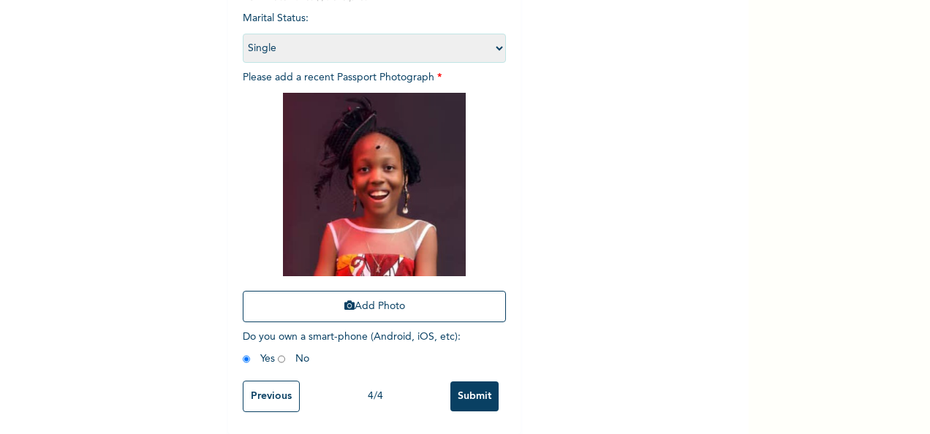
click at [490, 387] on input "Submit" at bounding box center [474, 397] width 48 height 30
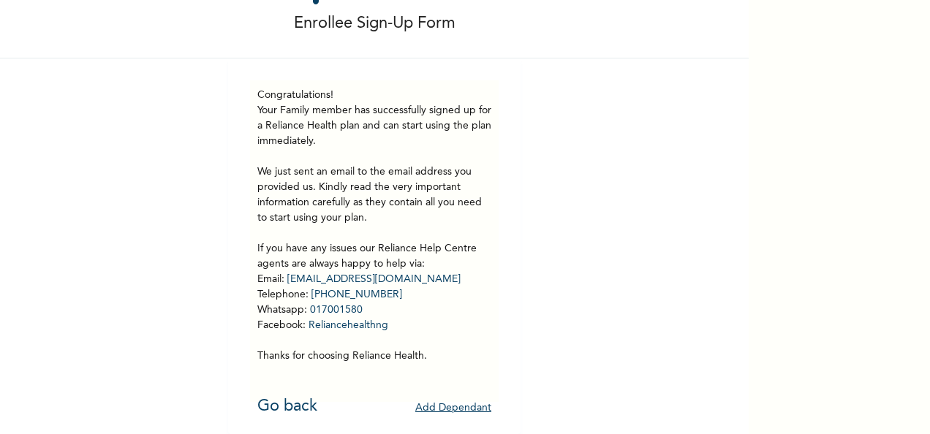
scroll to position [80, 0]
click at [467, 397] on button "Add Dependant" at bounding box center [453, 408] width 76 height 23
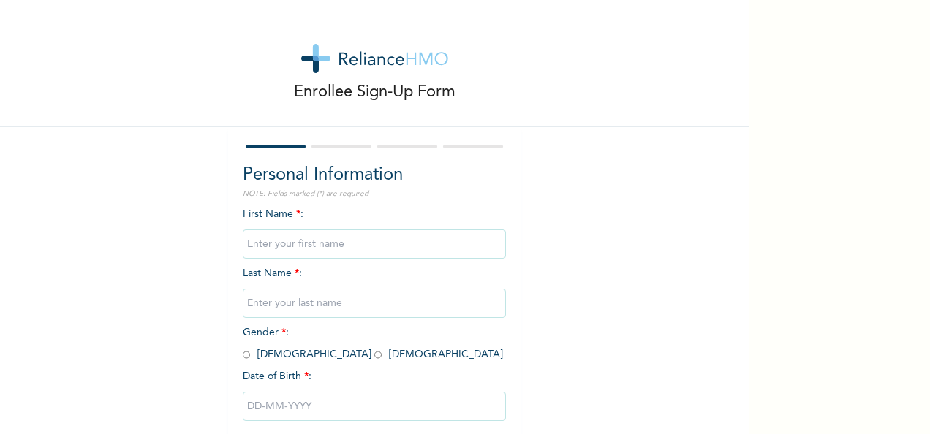
click at [357, 238] on input "text" at bounding box center [374, 244] width 263 height 29
click at [591, 194] on div "Enrollee Sign-Up Form Personal Information NOTE: Fields marked (*) are required…" at bounding box center [374, 251] width 749 height 503
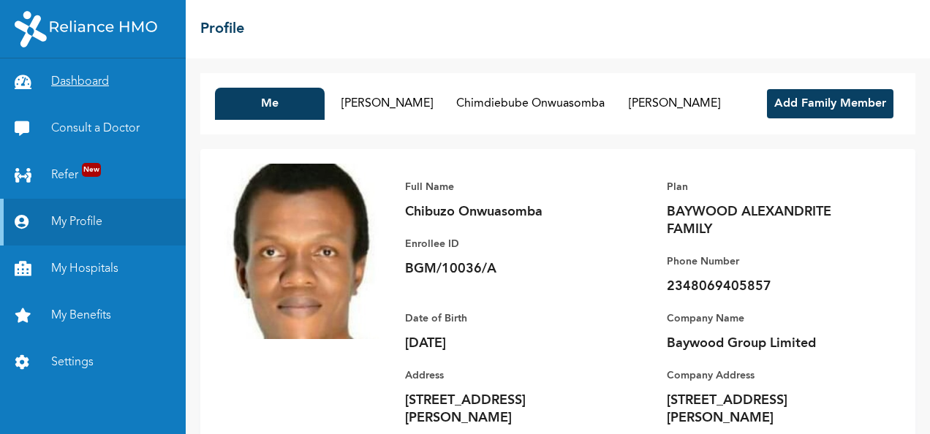
click at [66, 82] on link "Dashboard" at bounding box center [93, 81] width 186 height 47
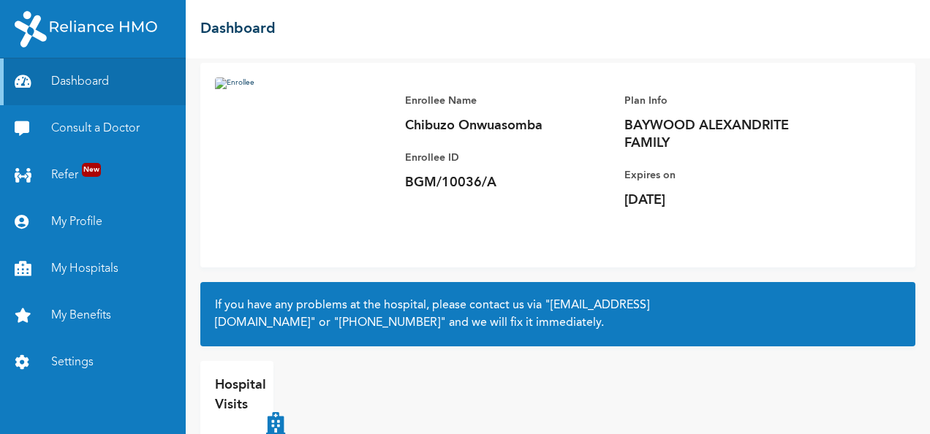
scroll to position [132, 0]
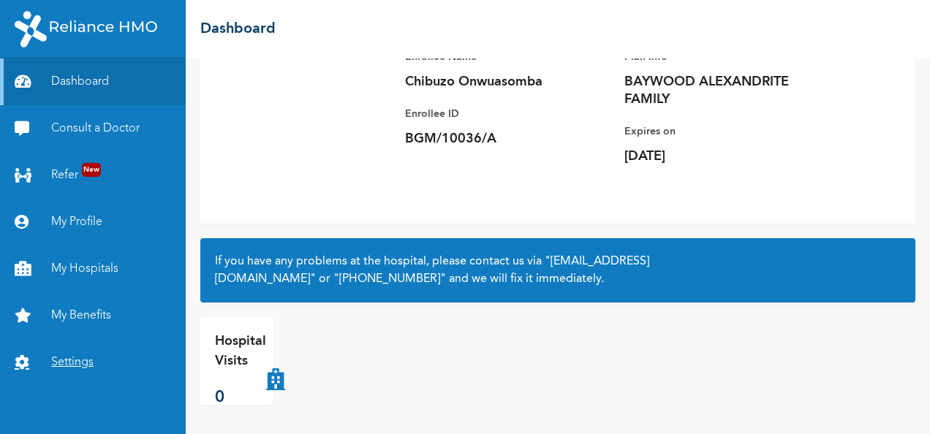
click at [80, 361] on link "Settings" at bounding box center [93, 362] width 186 height 47
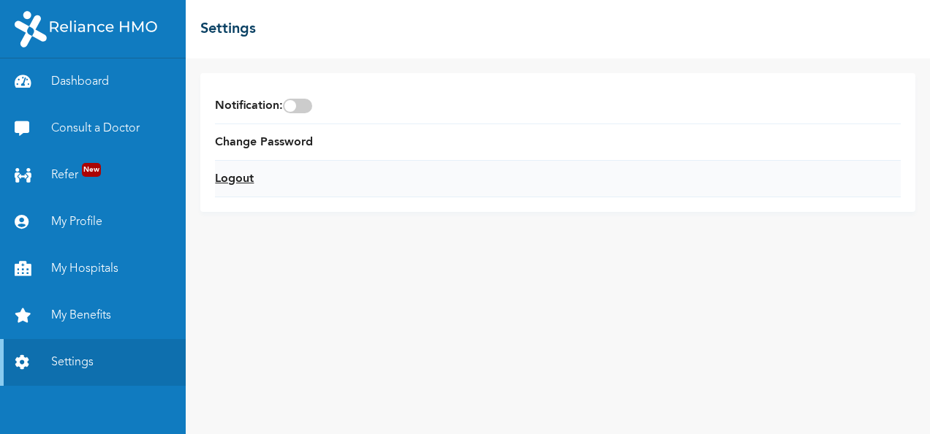
click at [249, 176] on link "Logout" at bounding box center [234, 179] width 39 height 18
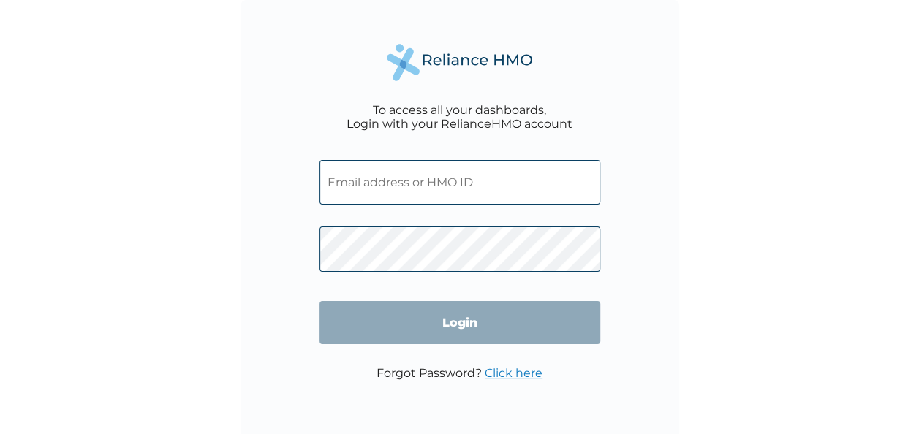
click at [401, 192] on input "text" at bounding box center [460, 182] width 281 height 45
type input "BGM/10036/A"
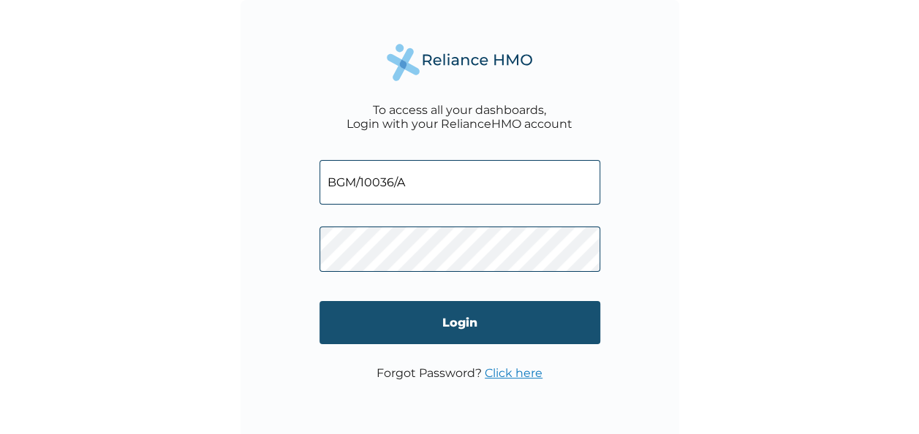
click at [511, 331] on input "Login" at bounding box center [460, 322] width 281 height 43
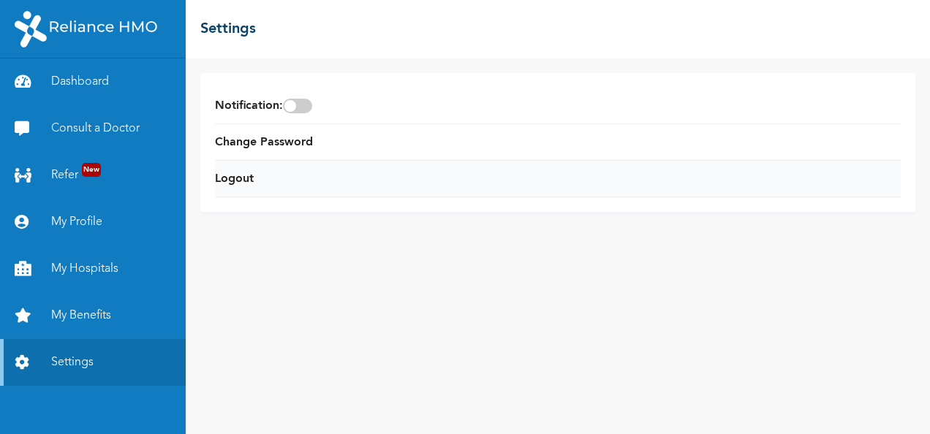
click at [275, 187] on li "Logout" at bounding box center [558, 179] width 686 height 37
drag, startPoint x: 259, startPoint y: 177, endPoint x: 300, endPoint y: 224, distance: 62.2
click at [259, 176] on li "Logout" at bounding box center [558, 179] width 686 height 37
click at [238, 173] on link "Logout" at bounding box center [234, 179] width 39 height 18
